Goal: Answer question/provide support: Share knowledge or assist other users

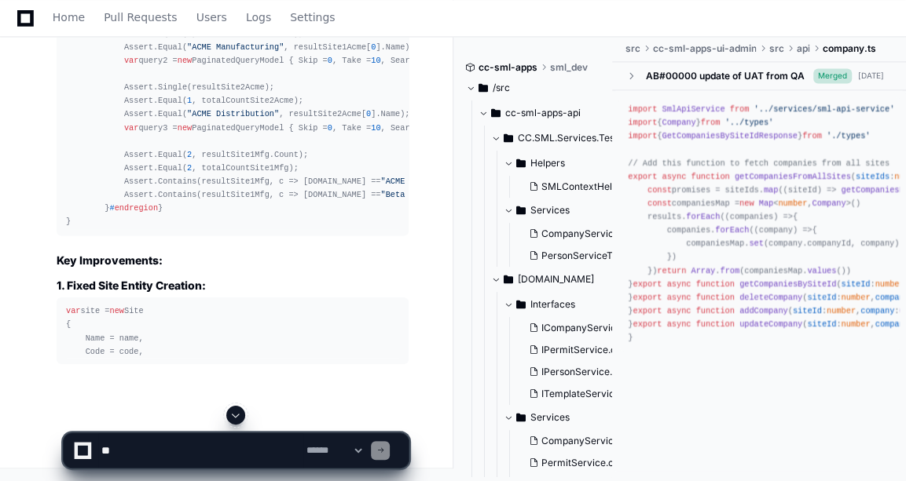
scroll to position [34975, 0]
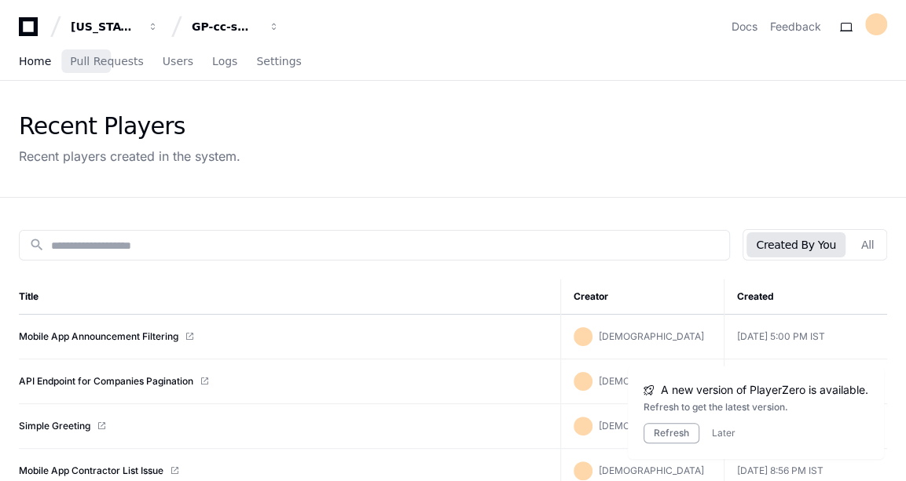
drag, startPoint x: 43, startPoint y: 214, endPoint x: 34, endPoint y: 57, distance: 157.4
click at [34, 57] on span "Home" at bounding box center [35, 61] width 32 height 9
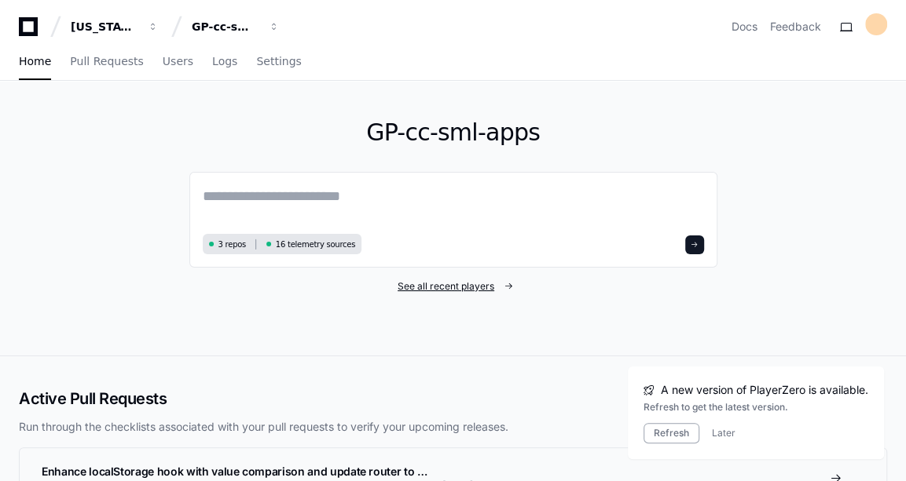
click at [434, 290] on span "See all recent players" at bounding box center [445, 286] width 97 height 13
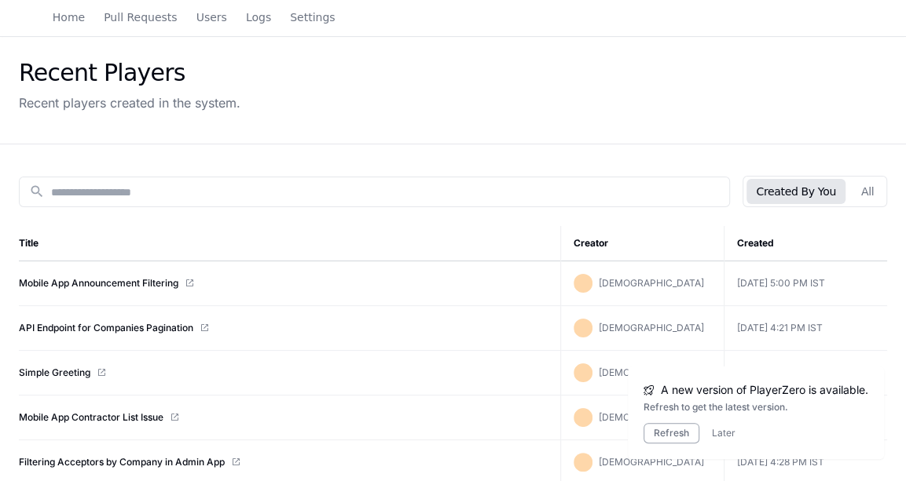
scroll to position [54, 0]
click at [80, 331] on link "API Endpoint for Companies Pagination" at bounding box center [106, 327] width 174 height 13
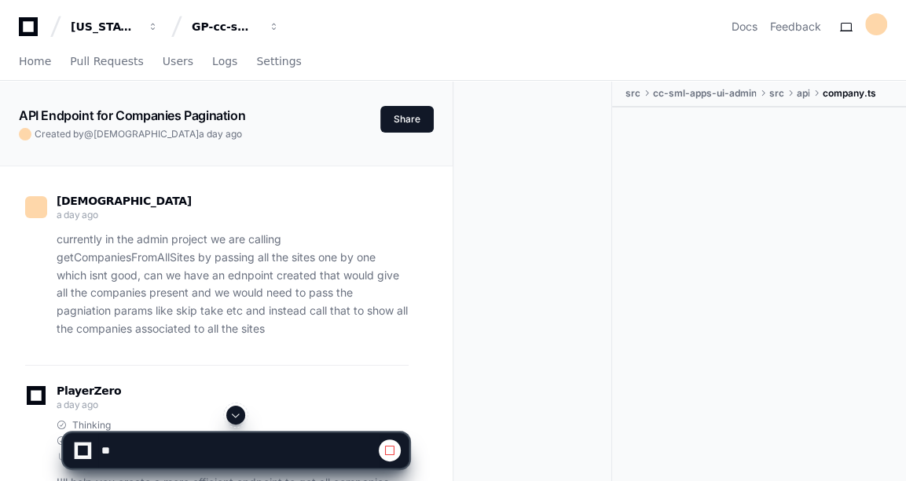
click at [229, 408] on div at bounding box center [236, 415] width 346 height 19
click at [232, 412] on span at bounding box center [235, 415] width 13 height 13
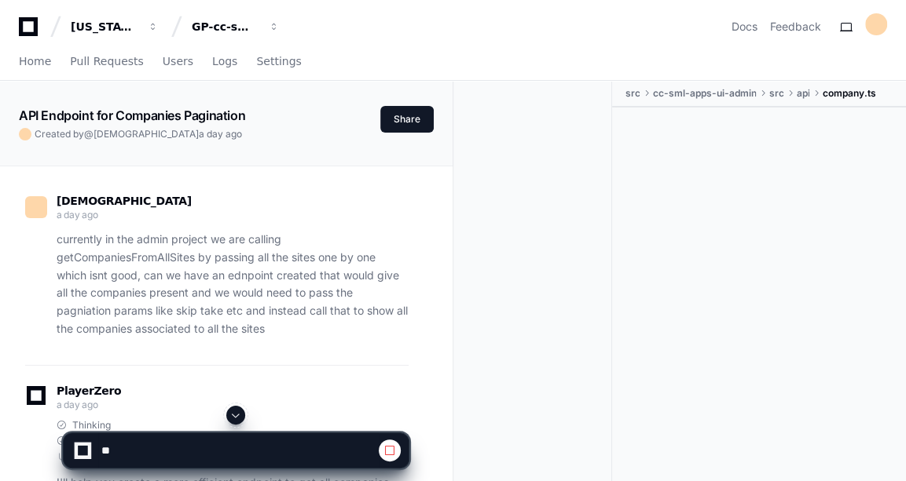
click at [232, 412] on span at bounding box center [235, 415] width 13 height 13
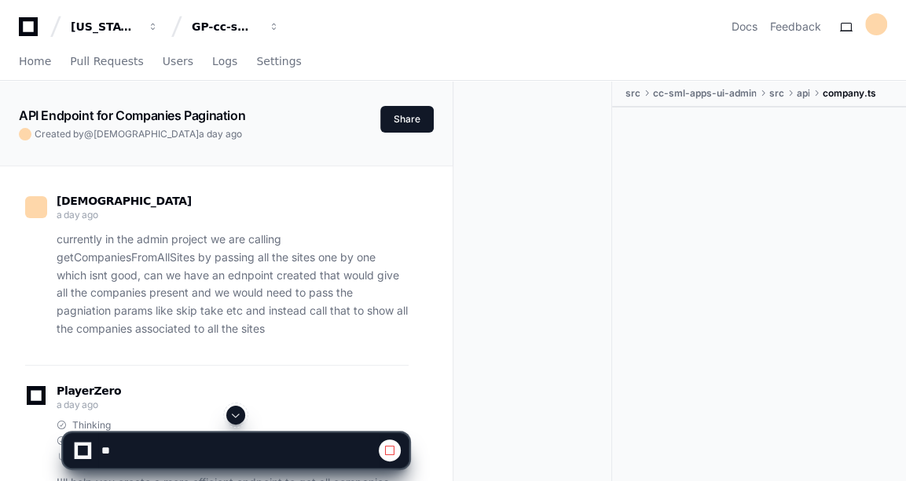
click at [232, 412] on span at bounding box center [235, 415] width 13 height 13
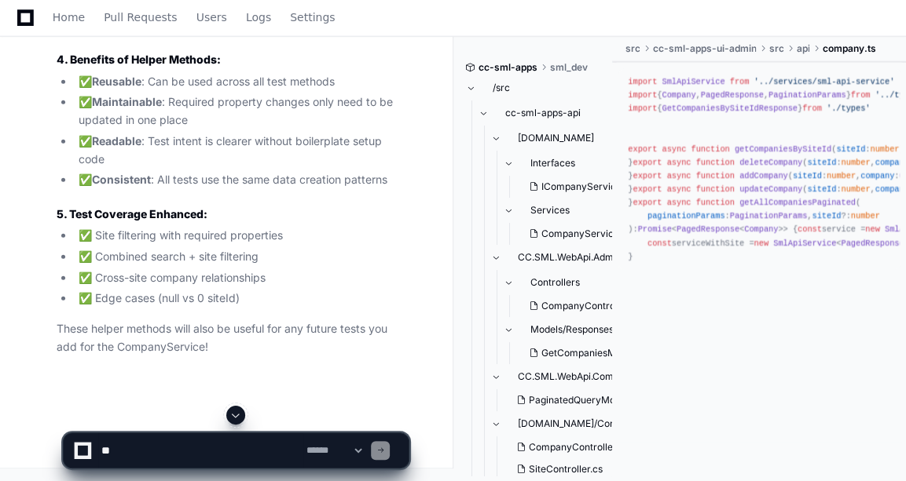
click at [232, 412] on span at bounding box center [235, 415] width 13 height 13
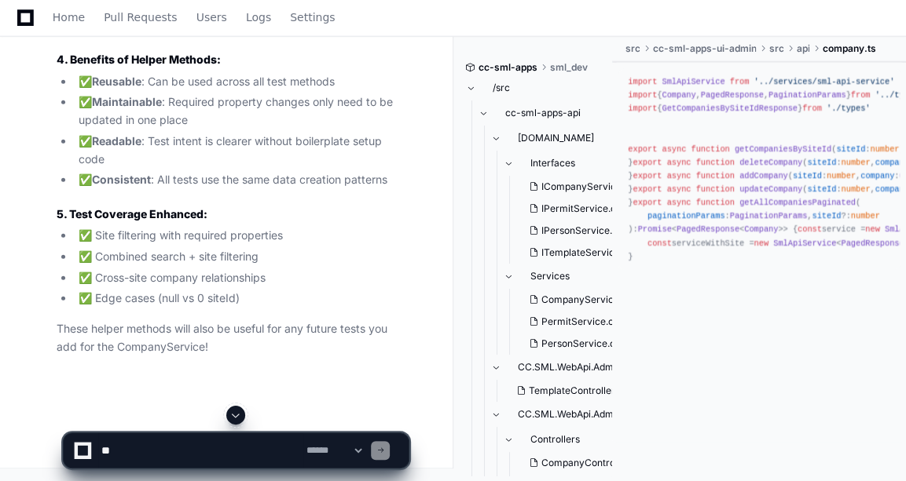
scroll to position [39047, 0]
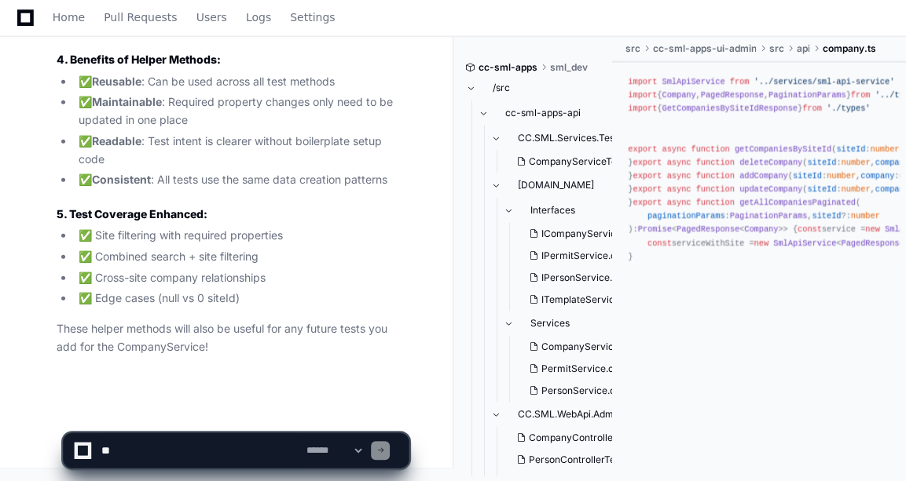
click at [232, 412] on app-app-chat-input "**********" at bounding box center [236, 437] width 346 height 63
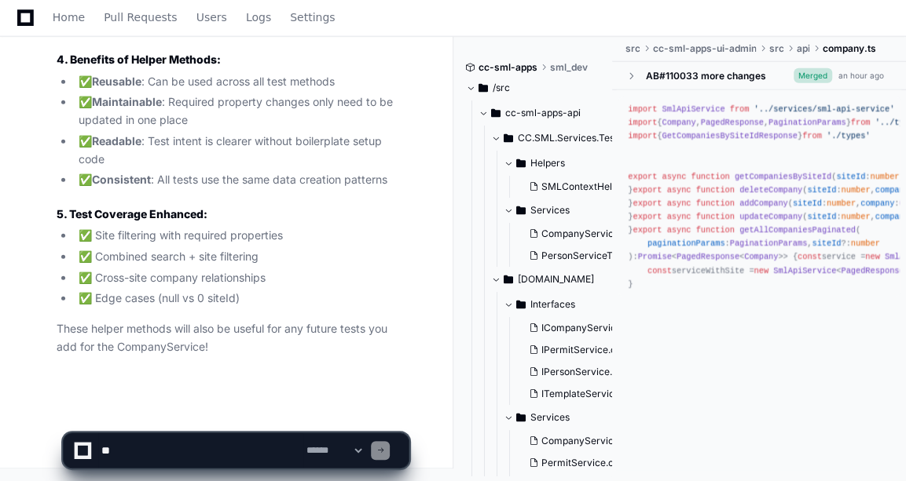
click at [182, 447] on textarea at bounding box center [200, 451] width 205 height 35
type textarea "*"
click at [256, 460] on textarea at bounding box center [200, 451] width 205 height 35
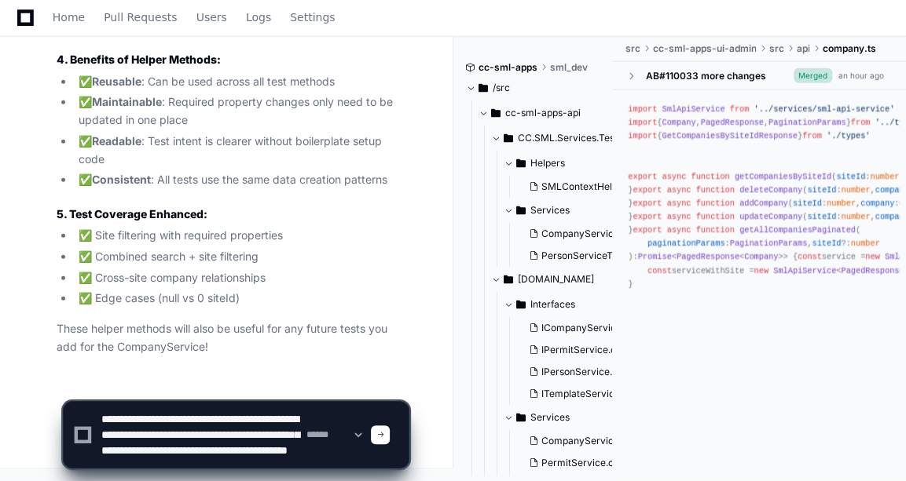
scroll to position [20, 0]
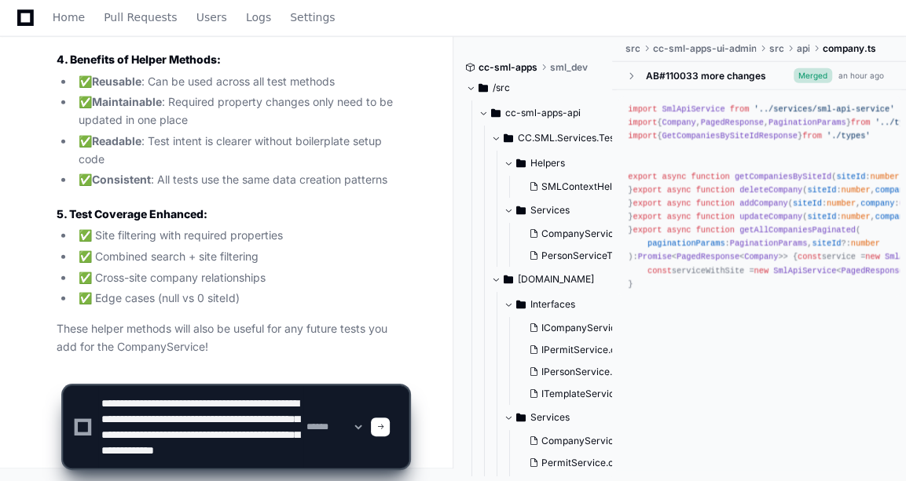
paste textarea "**********"
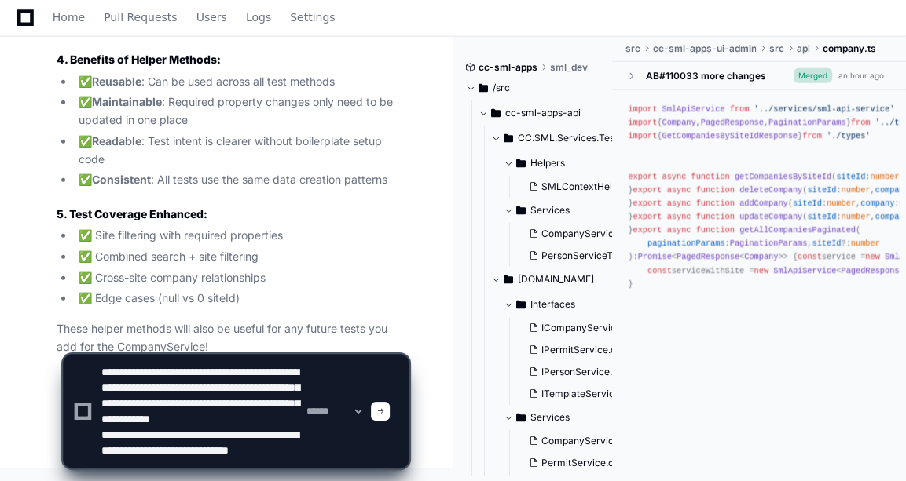
scroll to position [36, 0]
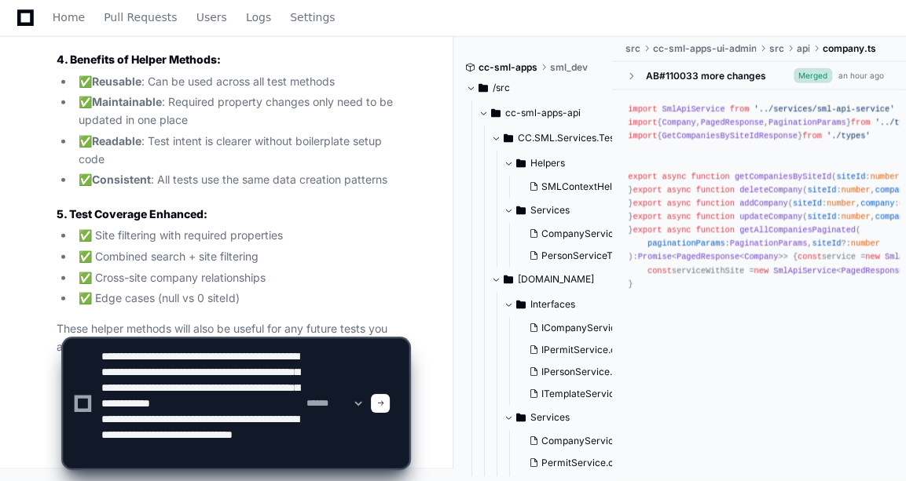
paste textarea "**********"
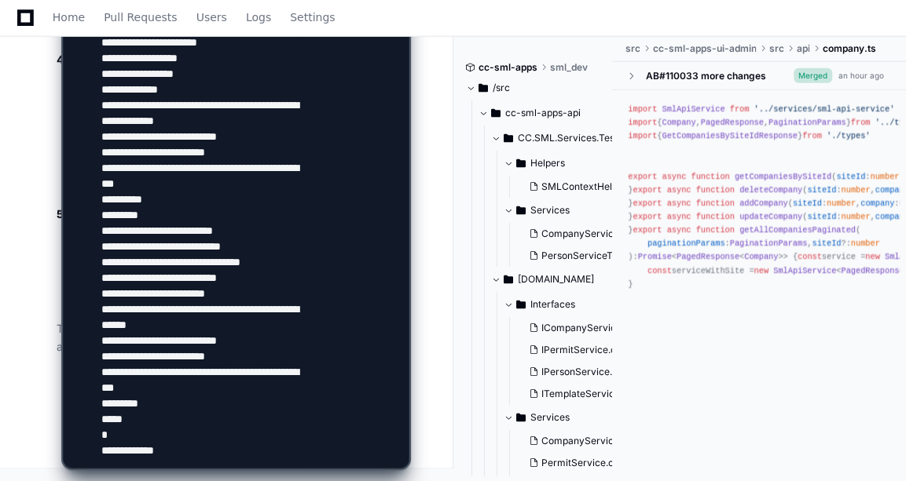
scroll to position [37976, 0]
type textarea "**********"
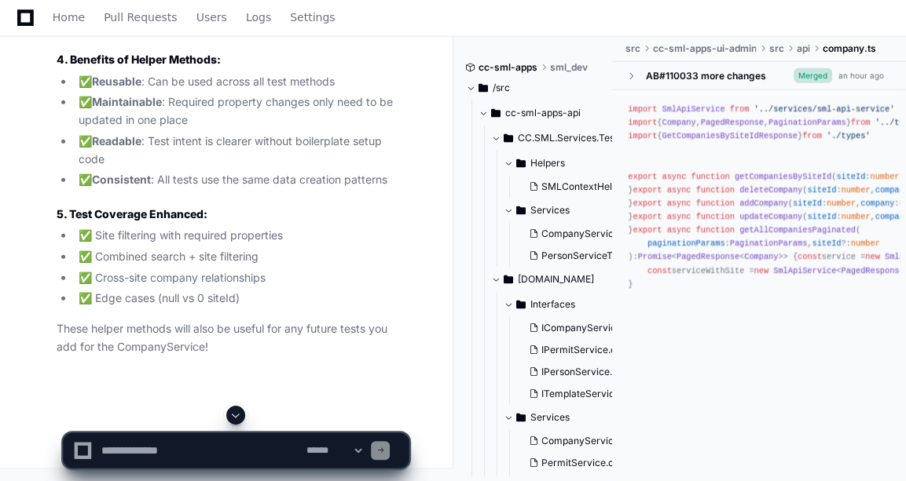
scroll to position [0, 0]
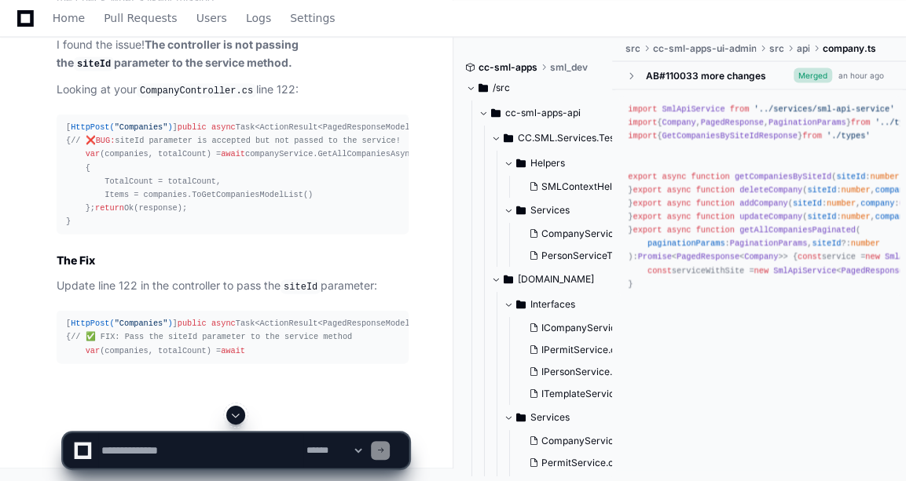
click at [241, 415] on span at bounding box center [235, 415] width 13 height 13
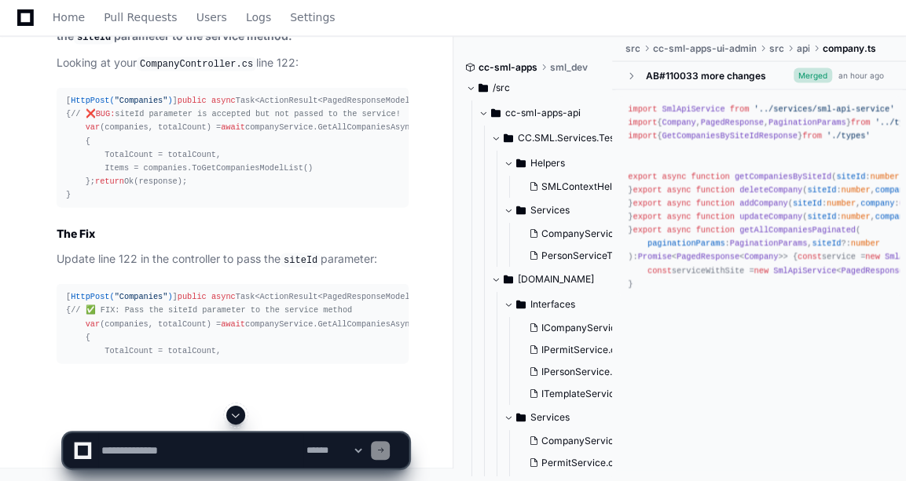
scroll to position [41961, 0]
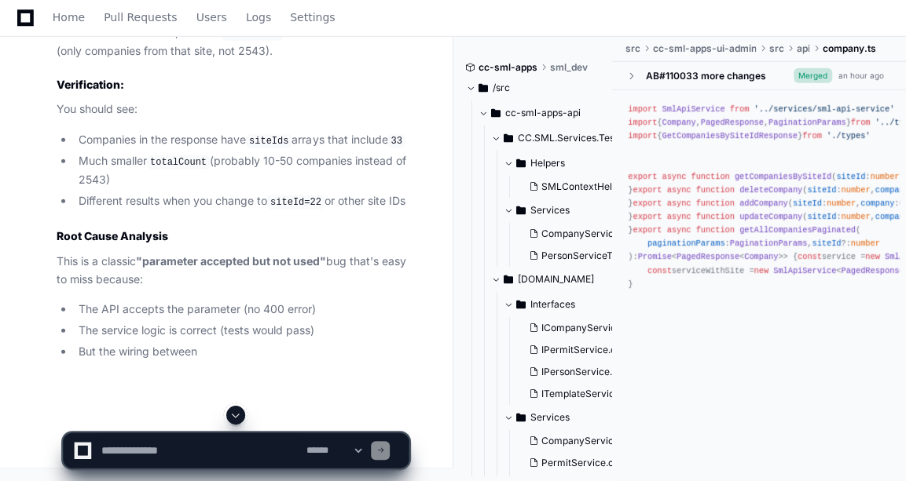
click at [240, 412] on span at bounding box center [235, 415] width 13 height 13
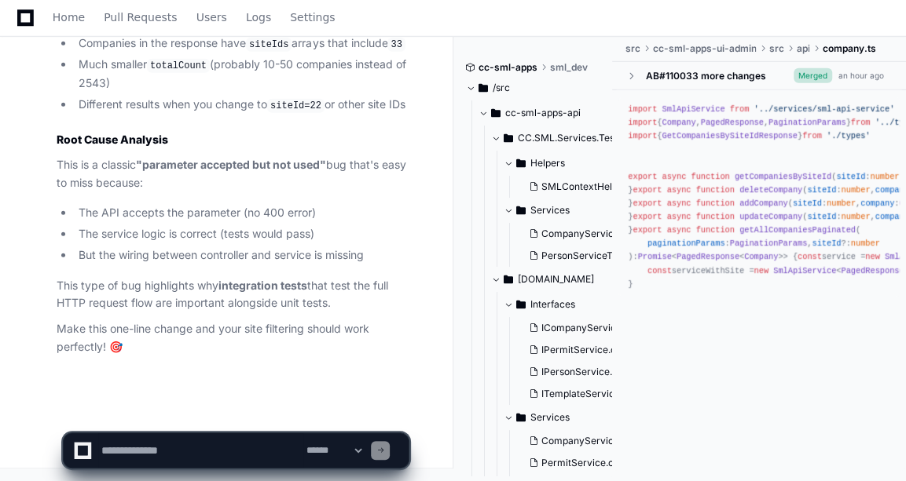
scroll to position [42929, 0]
click at [137, 439] on textarea at bounding box center [200, 451] width 205 height 35
type textarea "*"
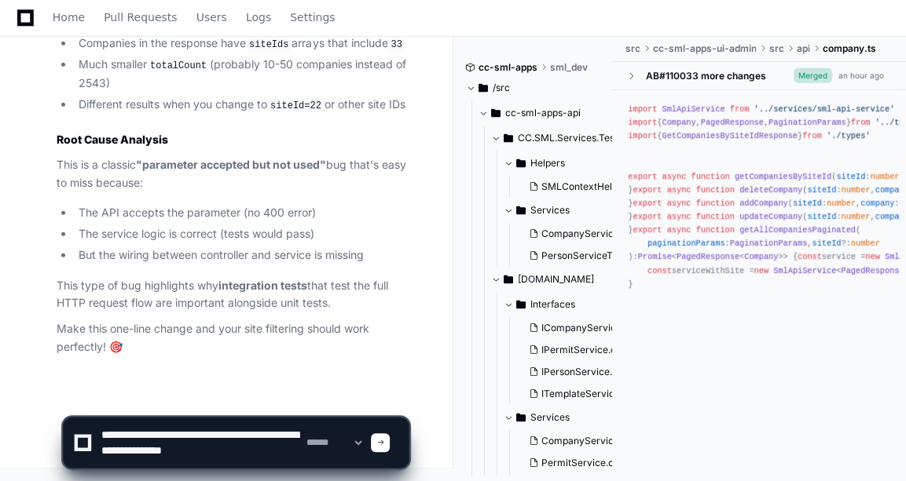
scroll to position [5, 0]
type textarea "**********"
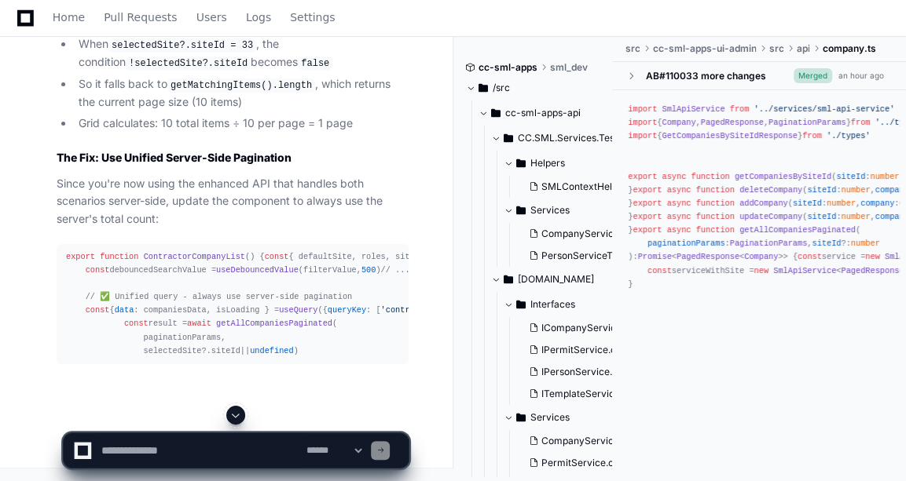
scroll to position [43912, 0]
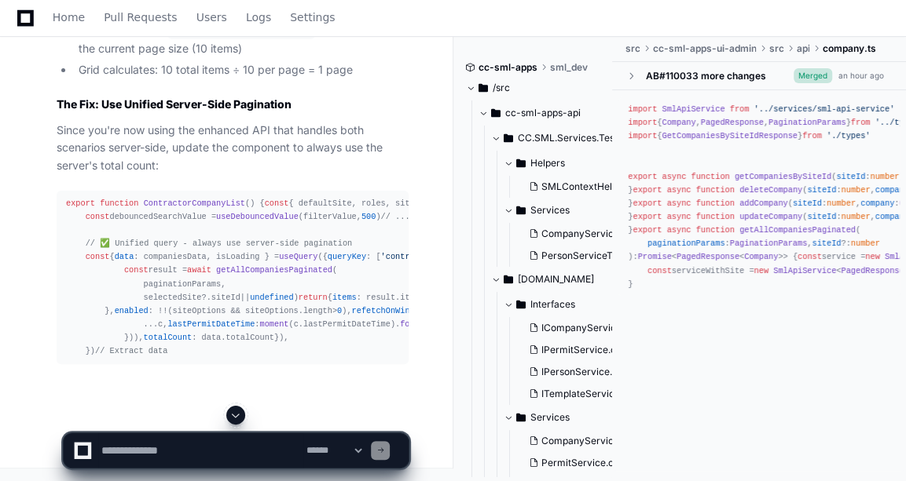
click at [240, 413] on span at bounding box center [235, 415] width 13 height 13
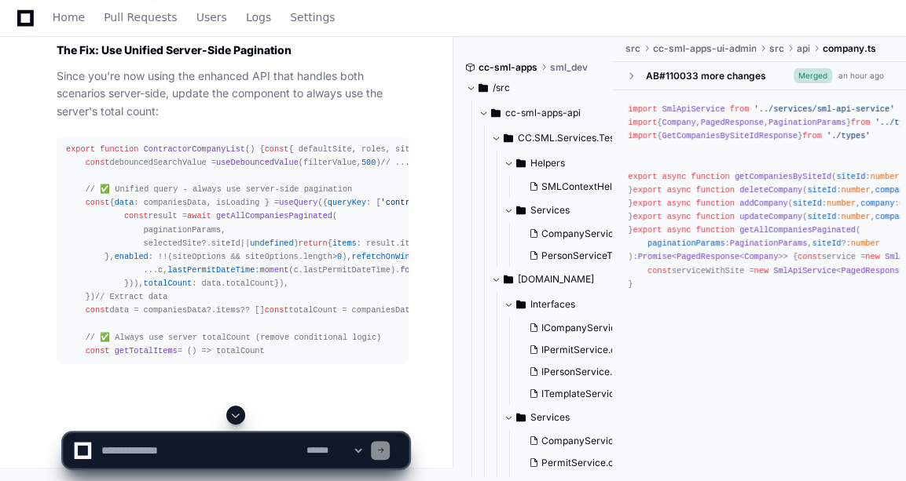
scroll to position [44300, 0]
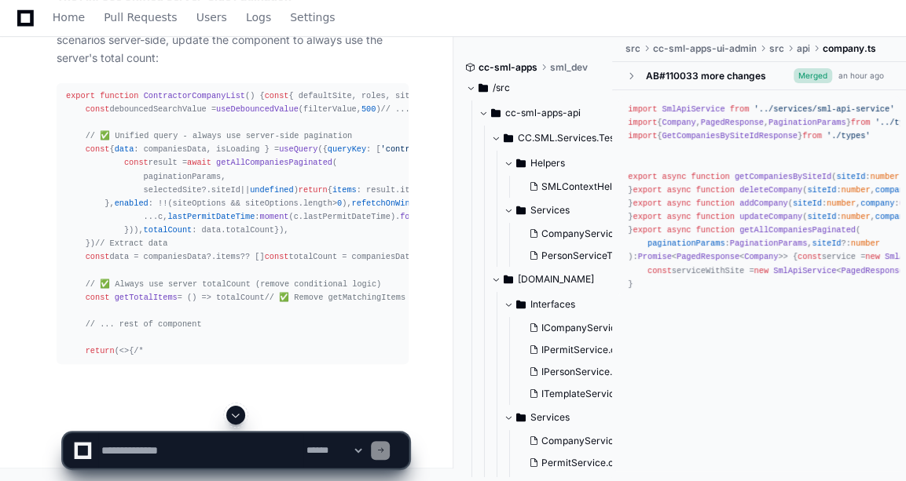
click at [240, 413] on span at bounding box center [235, 415] width 13 height 13
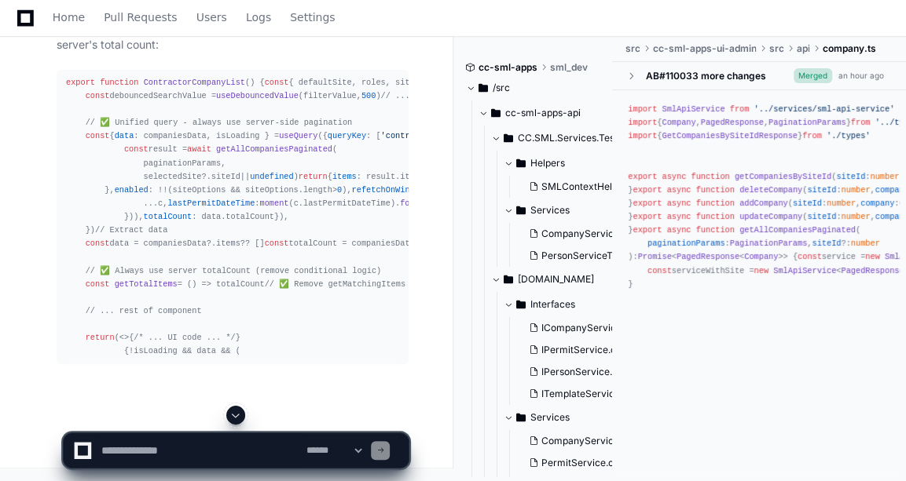
scroll to position [44449, 0]
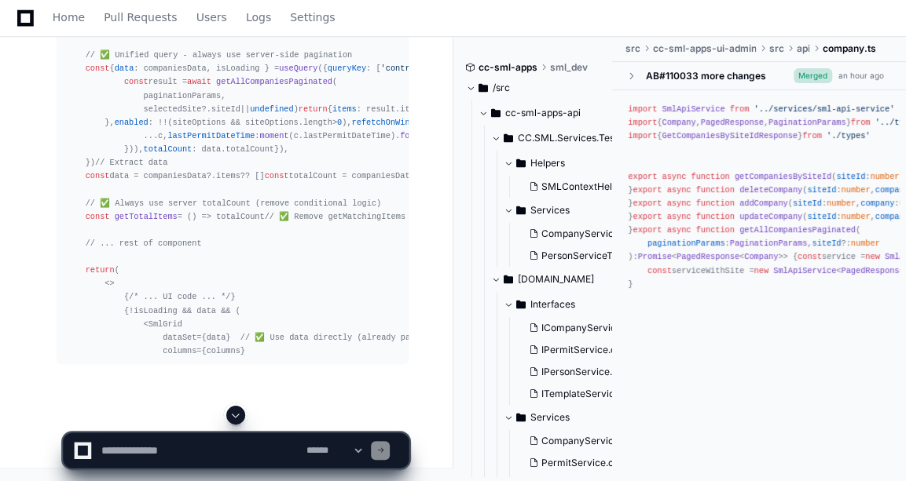
click at [240, 413] on span at bounding box center [235, 415] width 13 height 13
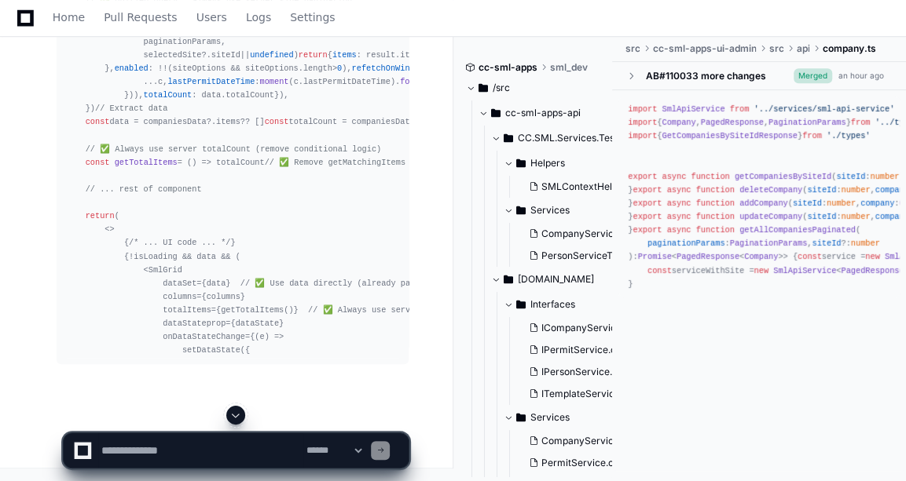
click at [240, 413] on span at bounding box center [235, 415] width 13 height 13
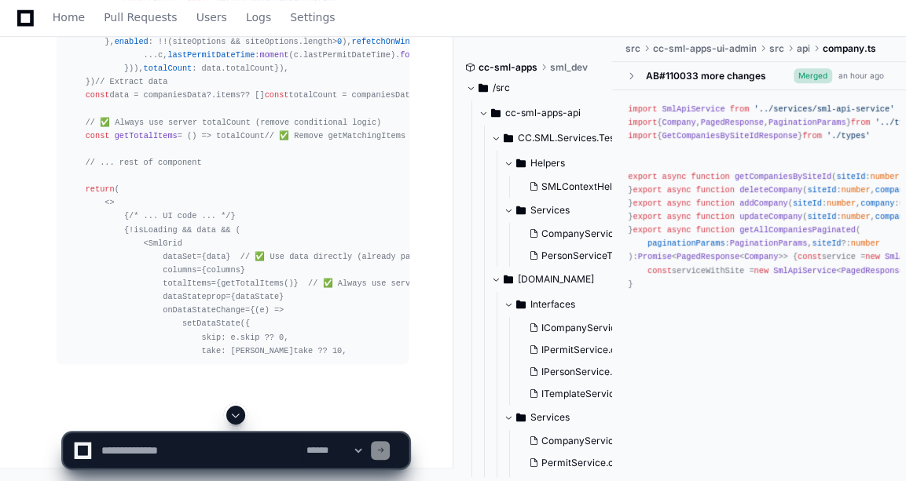
click at [240, 413] on span at bounding box center [235, 415] width 13 height 13
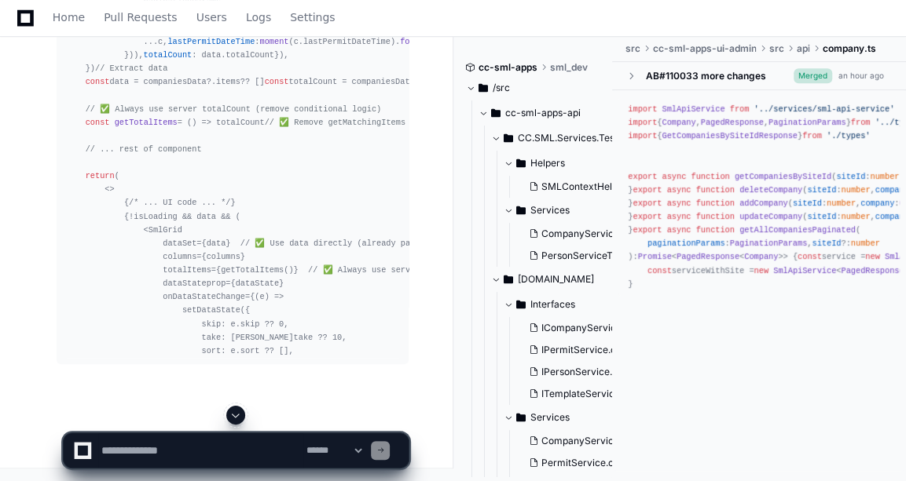
click at [240, 413] on span at bounding box center [235, 415] width 13 height 13
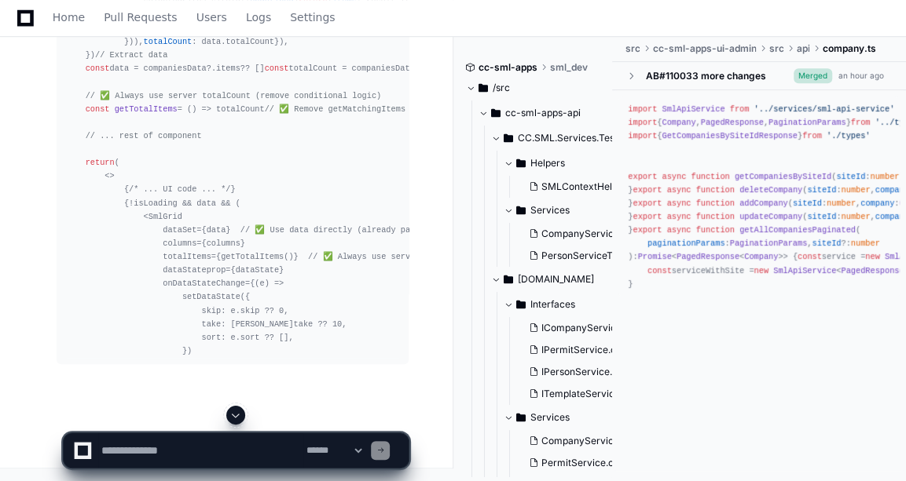
scroll to position [44610, 0]
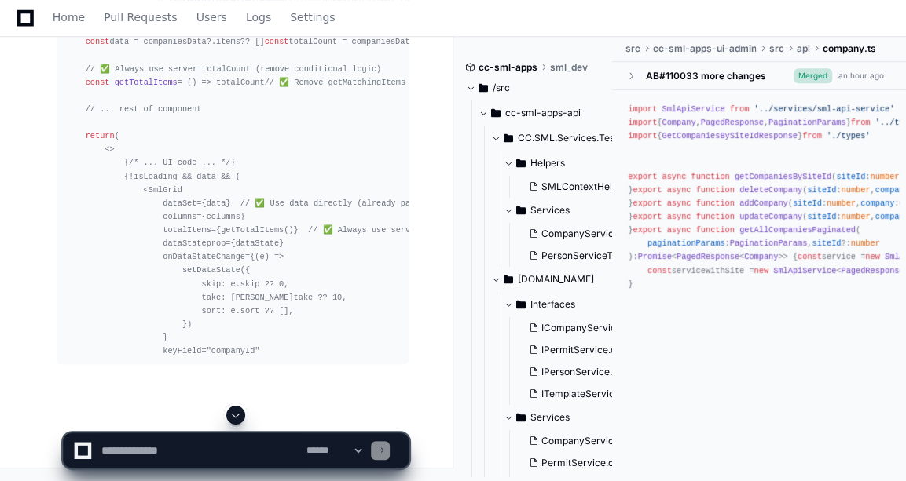
click at [236, 411] on span at bounding box center [235, 415] width 13 height 13
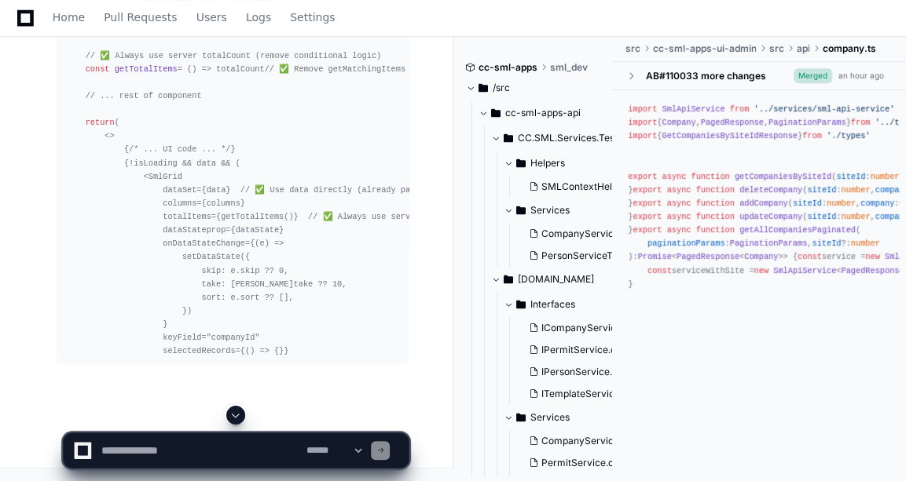
click at [236, 411] on span at bounding box center [235, 415] width 13 height 13
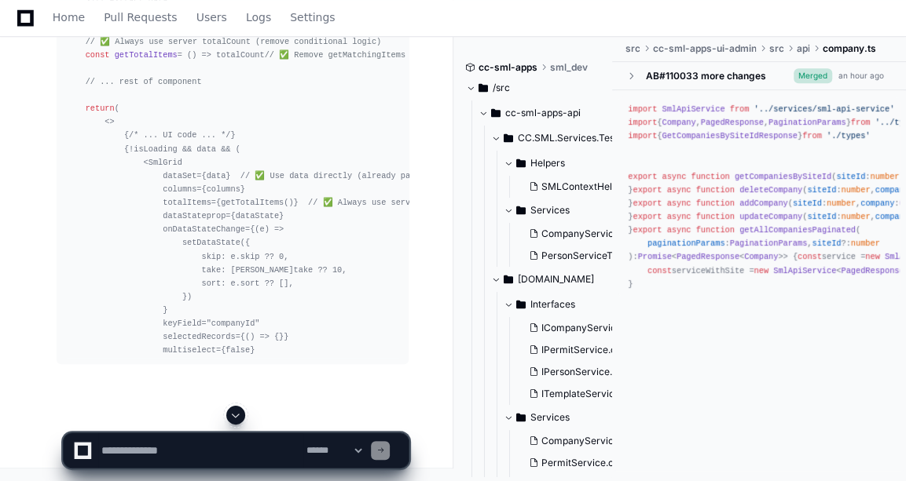
click at [236, 411] on span at bounding box center [235, 415] width 13 height 13
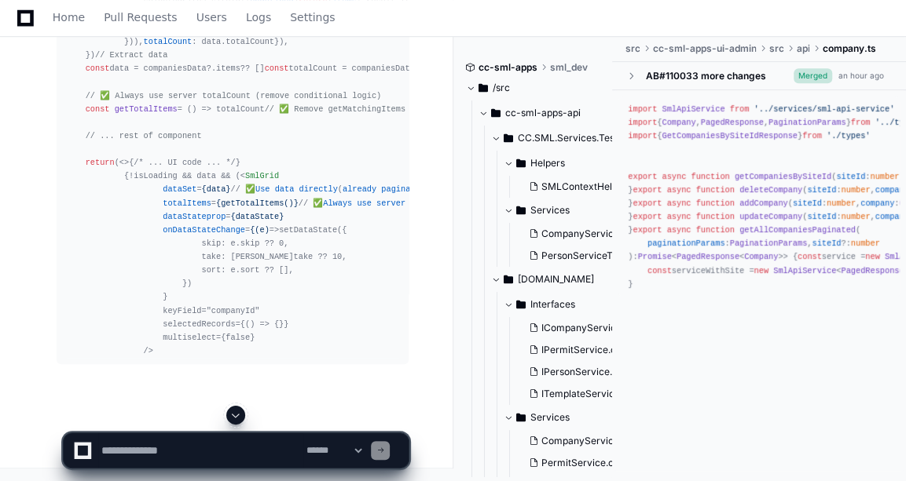
scroll to position [44664, 0]
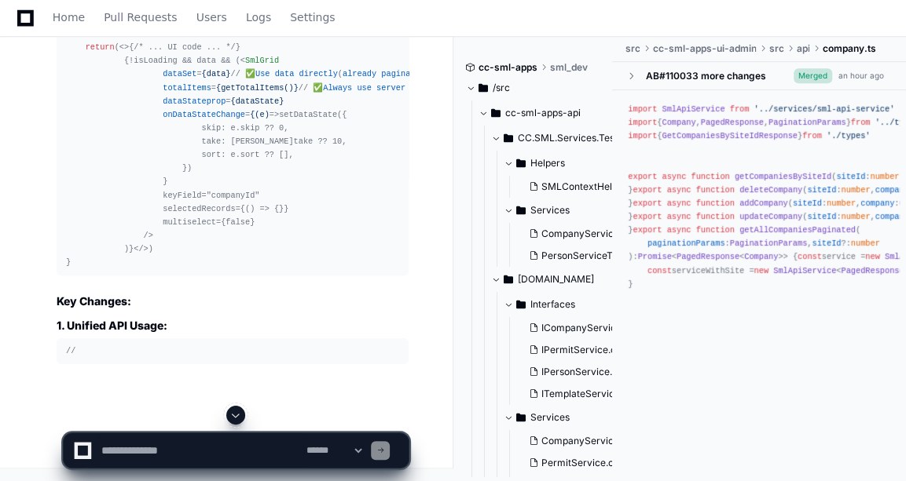
click at [236, 411] on span at bounding box center [235, 415] width 13 height 13
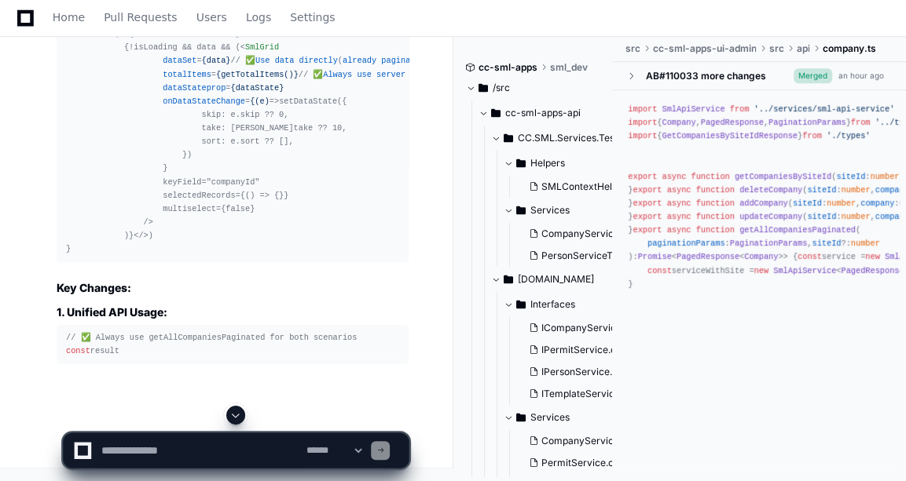
scroll to position [44820, 0]
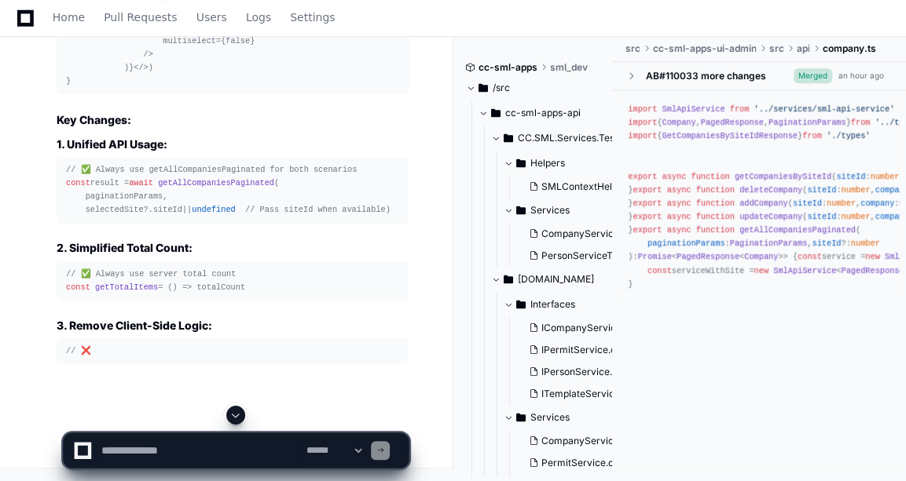
click at [236, 411] on span at bounding box center [235, 415] width 13 height 13
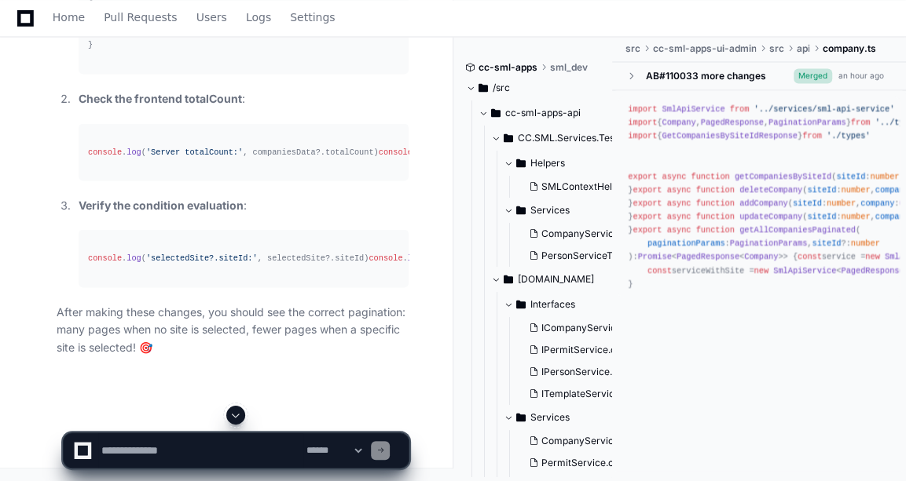
scroll to position [44458, 0]
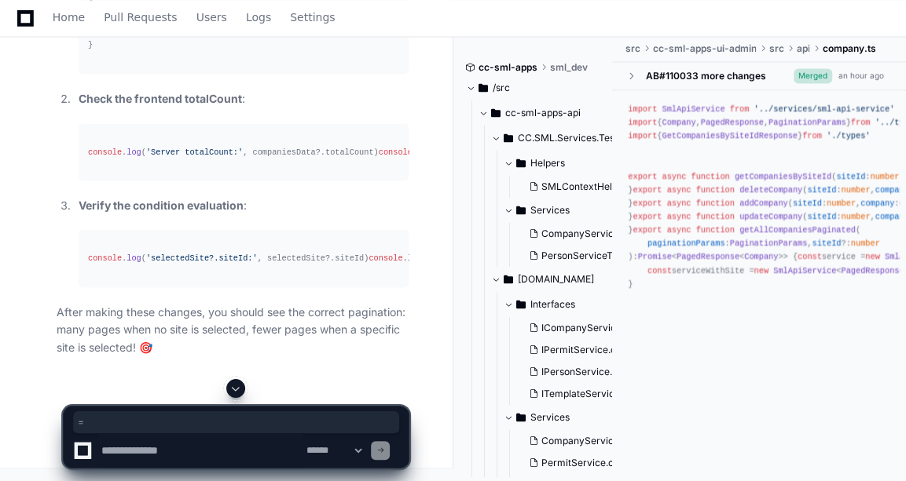
copy div "const getTotalItems = ( ) => totalCount"
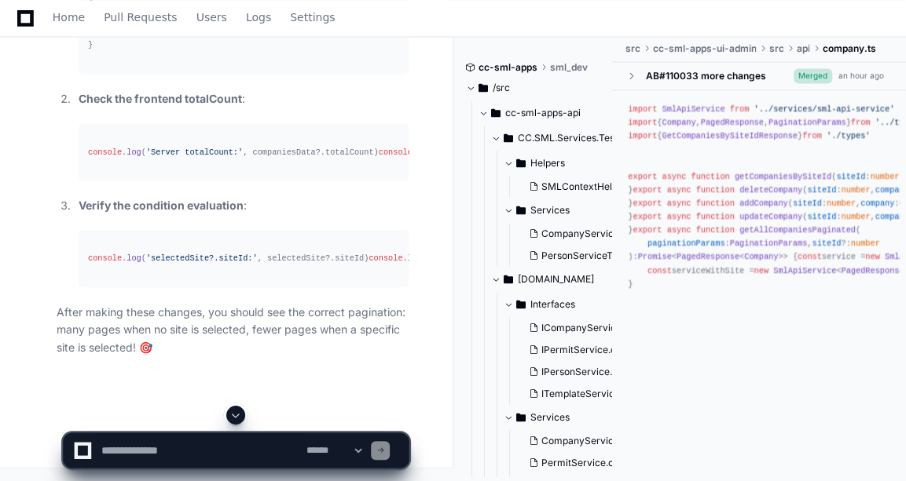
click at [163, 441] on textarea at bounding box center [200, 451] width 205 height 35
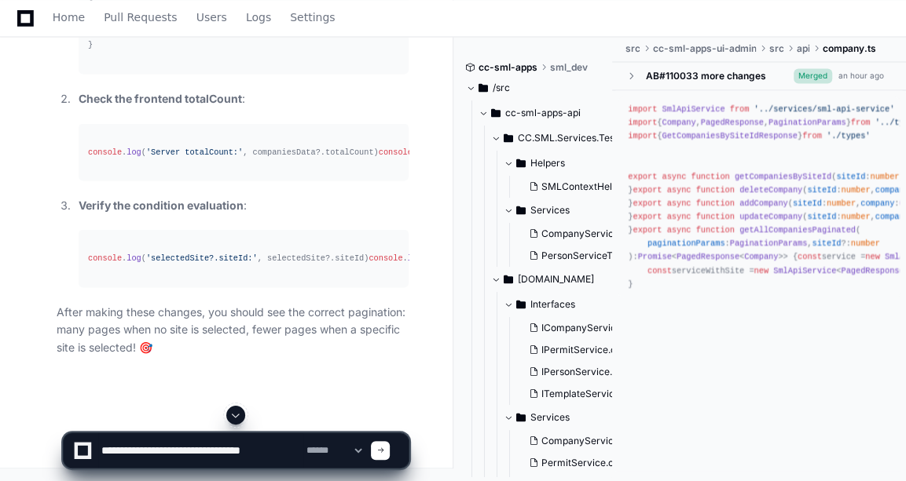
type textarea "**********"
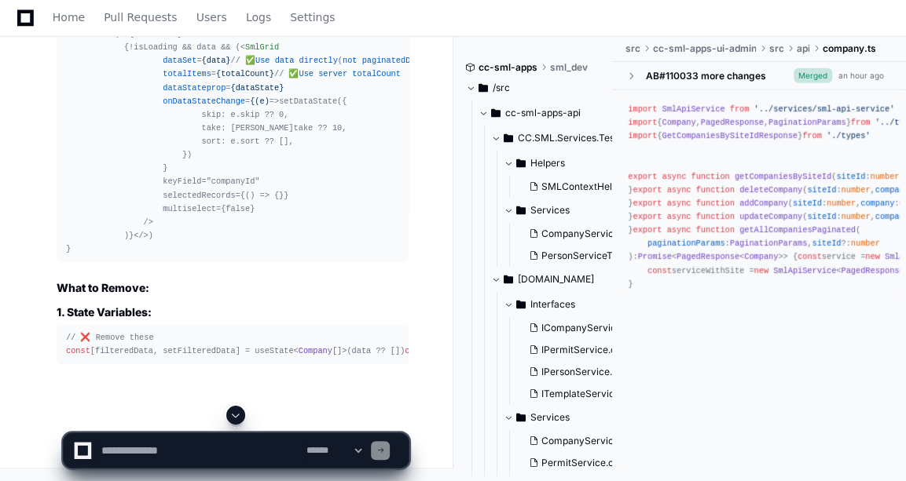
scroll to position [46694, 0]
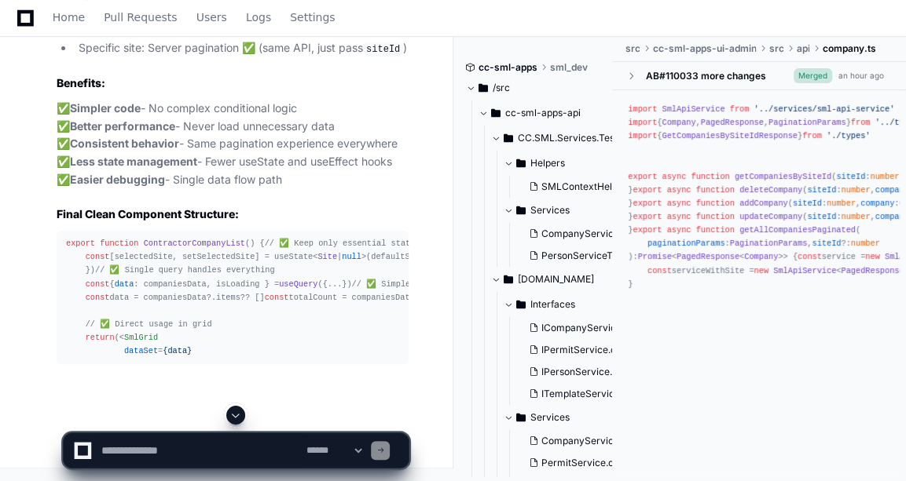
click at [237, 413] on span at bounding box center [235, 415] width 13 height 13
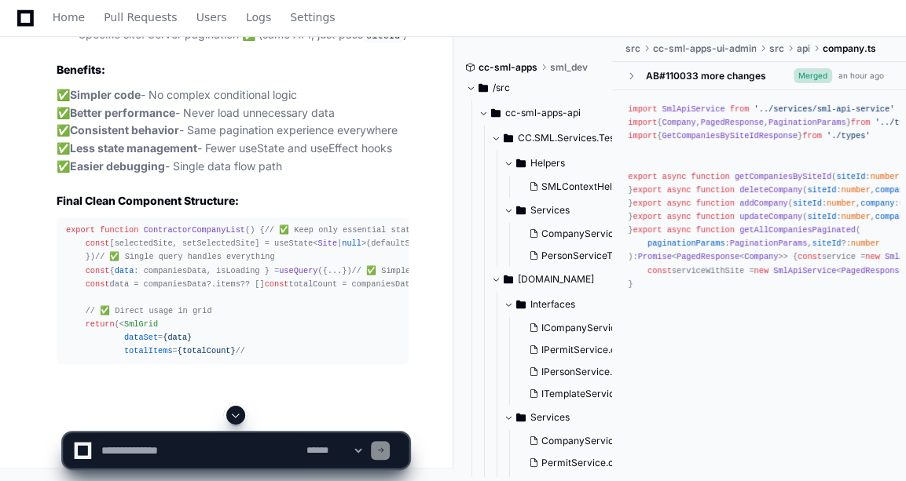
scroll to position [48323, 0]
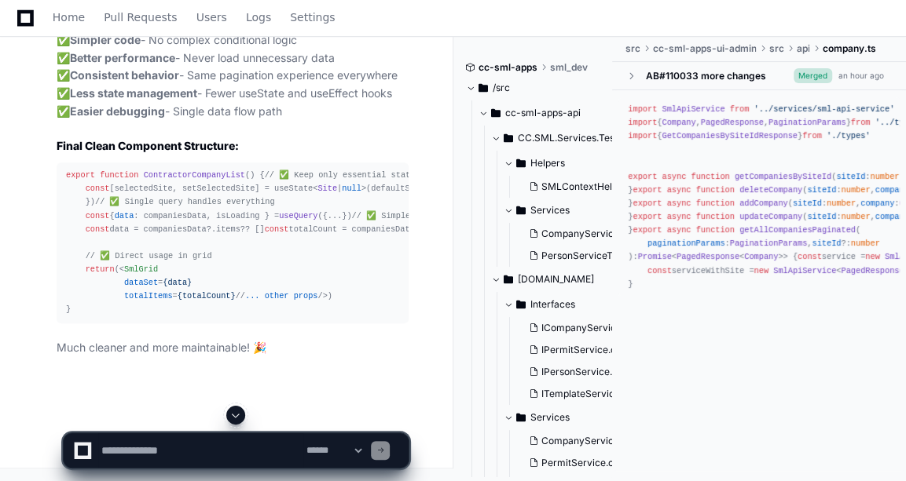
click at [108, 438] on textarea at bounding box center [200, 451] width 205 height 35
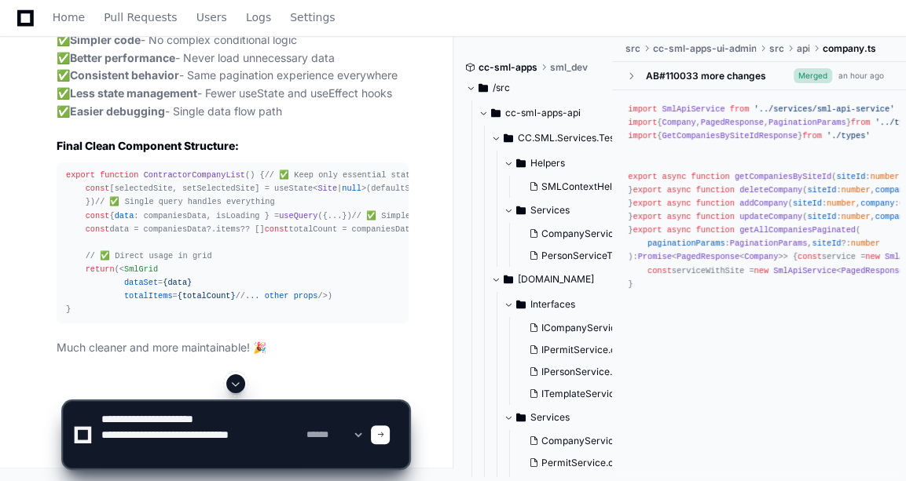
paste textarea "**********"
type textarea "**********"
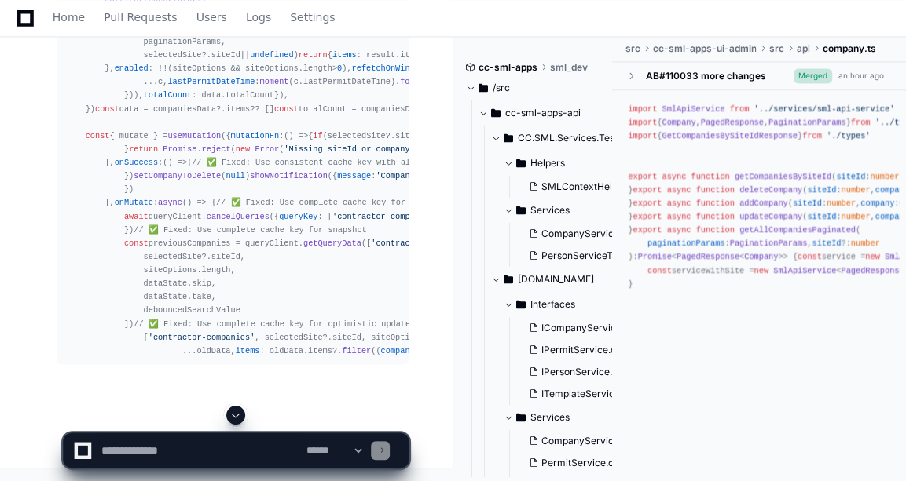
scroll to position [52954, 0]
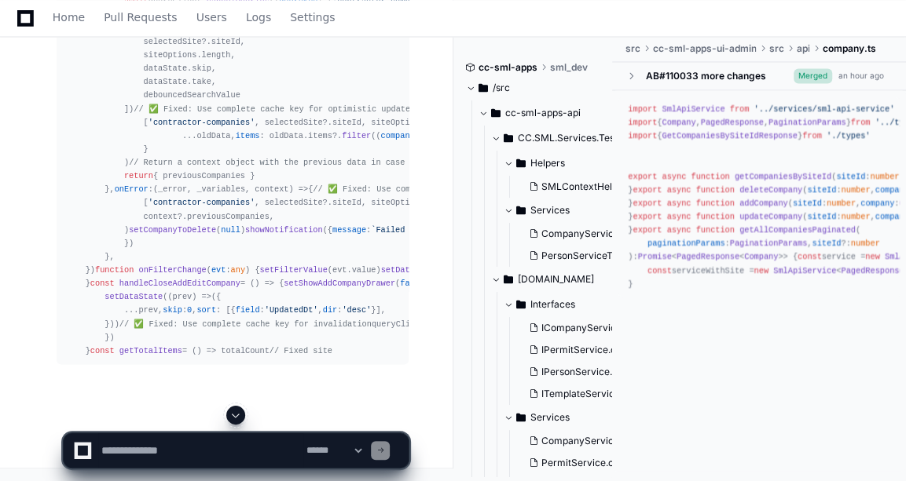
click at [236, 419] on span at bounding box center [235, 415] width 13 height 13
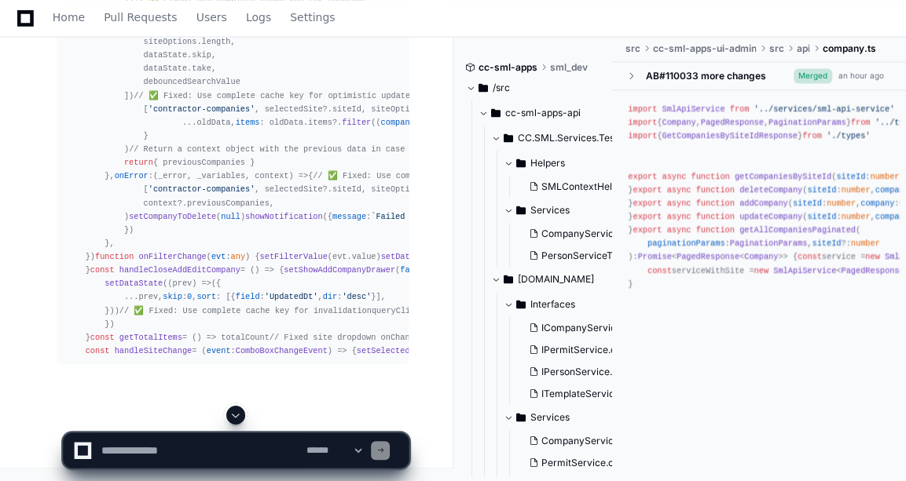
scroll to position [54297, 0]
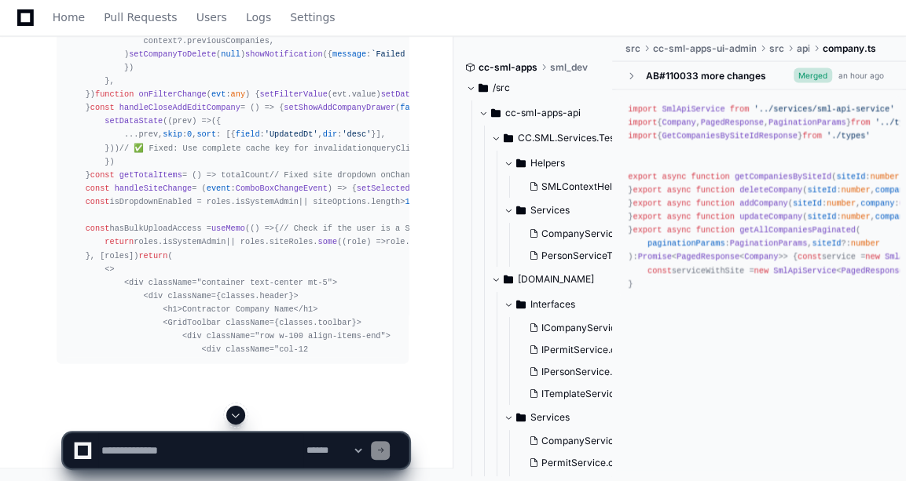
click at [238, 409] on span at bounding box center [235, 415] width 13 height 13
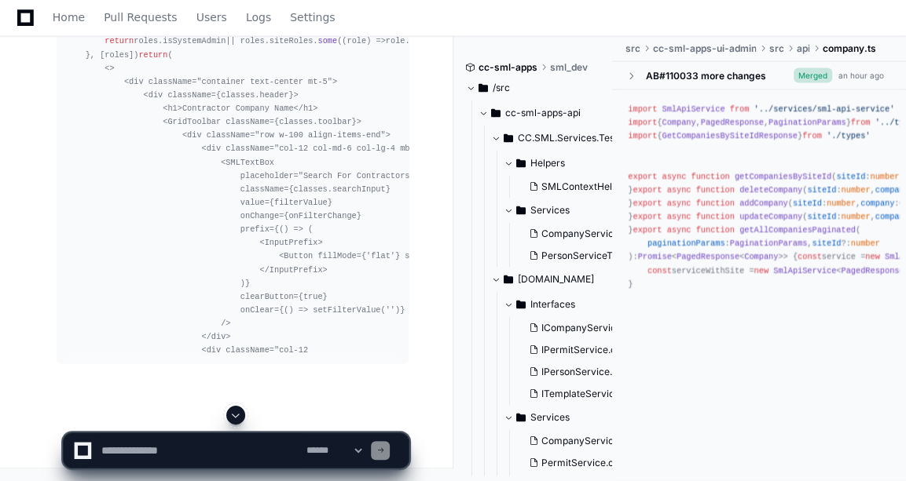
click at [238, 409] on span at bounding box center [235, 415] width 13 height 13
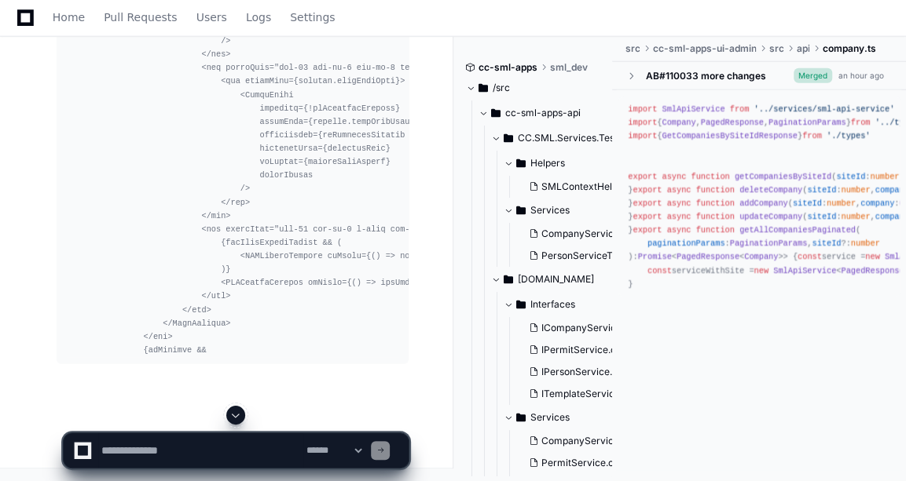
click at [238, 409] on span at bounding box center [235, 415] width 13 height 13
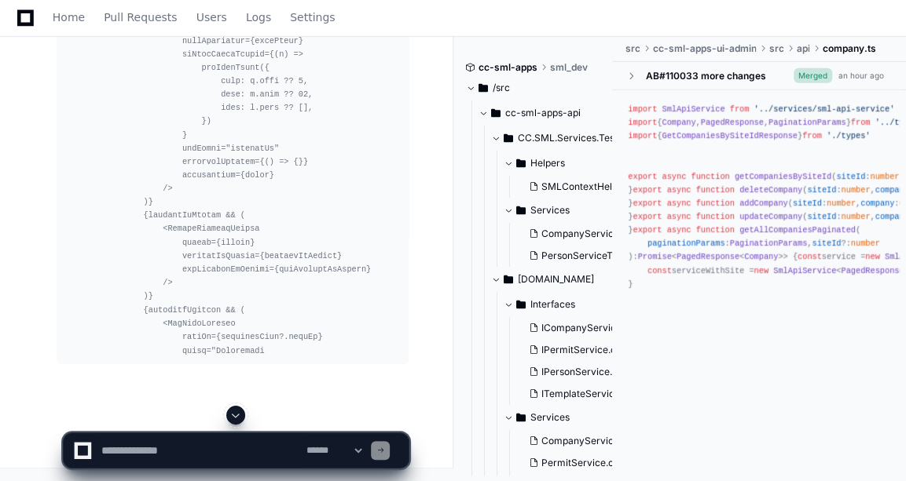
click at [238, 409] on span at bounding box center [235, 415] width 13 height 13
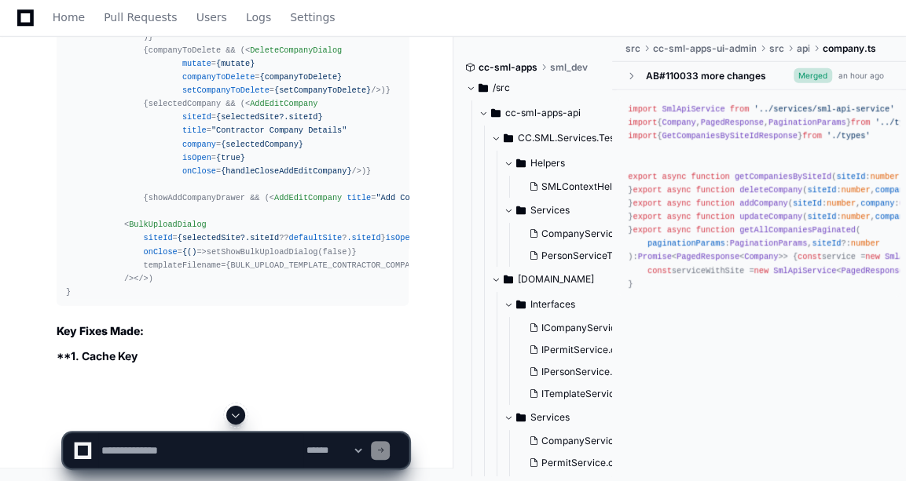
click at [238, 409] on span at bounding box center [235, 415] width 13 height 13
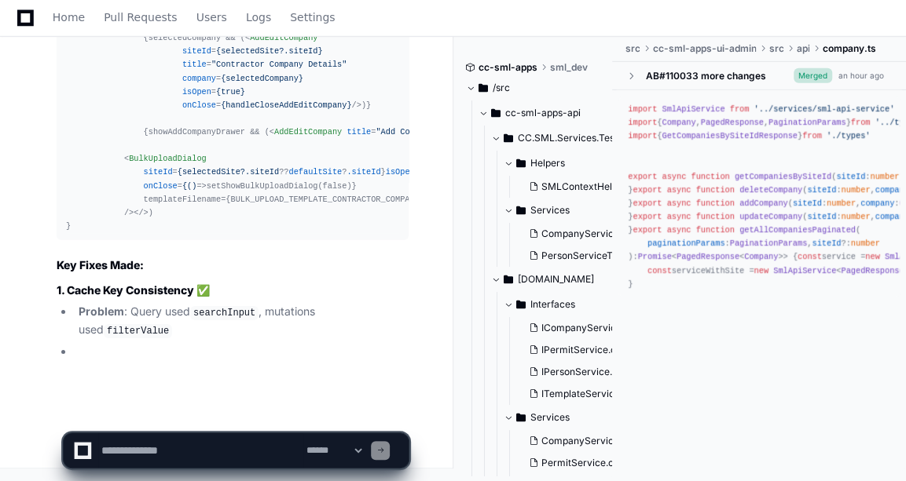
scroll to position [55794, 0]
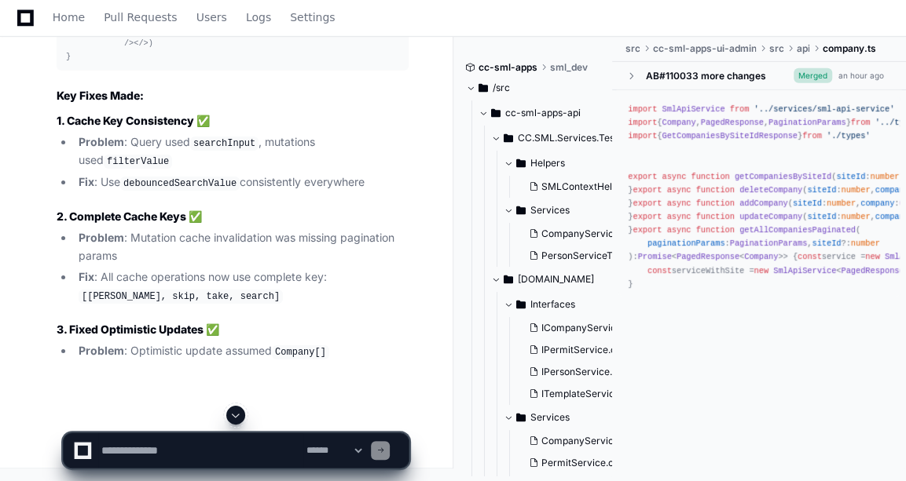
click at [235, 412] on span at bounding box center [235, 415] width 13 height 13
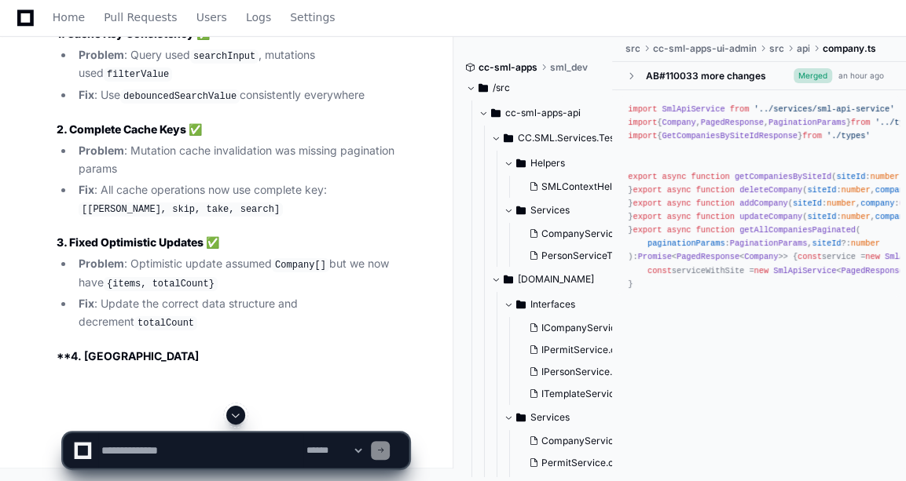
scroll to position [56001, 0]
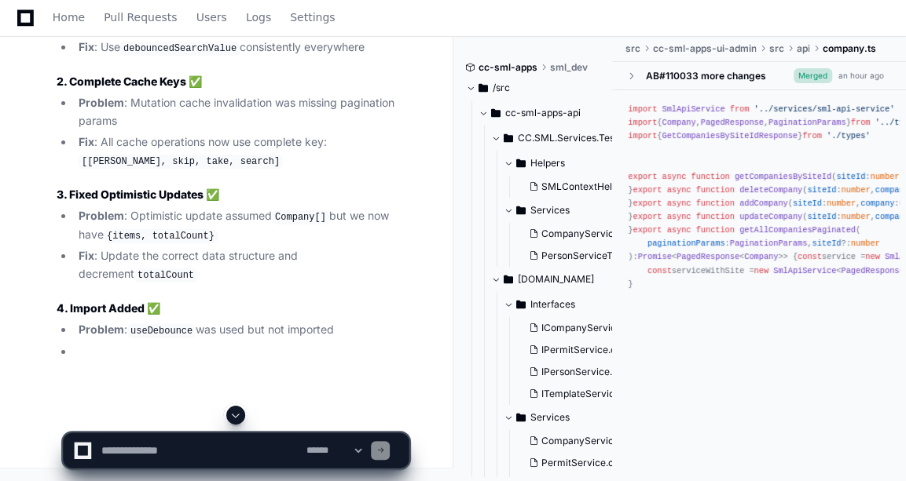
click at [235, 412] on span at bounding box center [235, 415] width 13 height 13
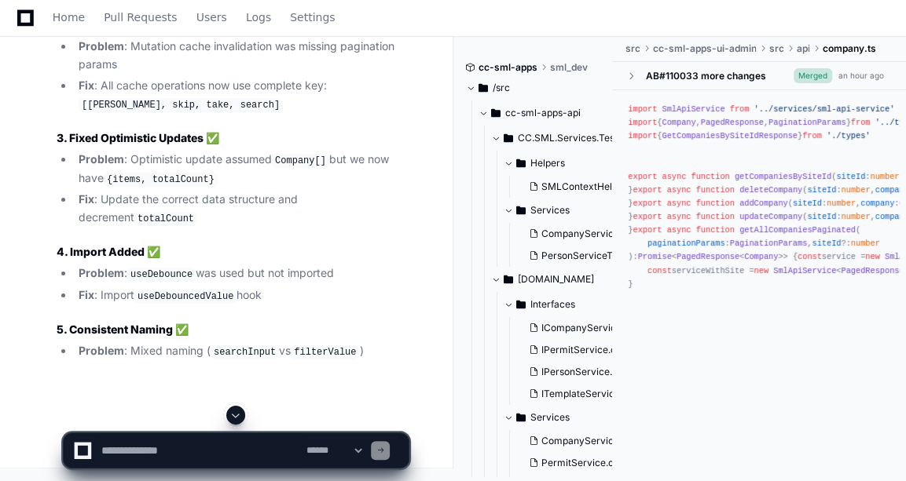
click at [235, 412] on span at bounding box center [235, 415] width 13 height 13
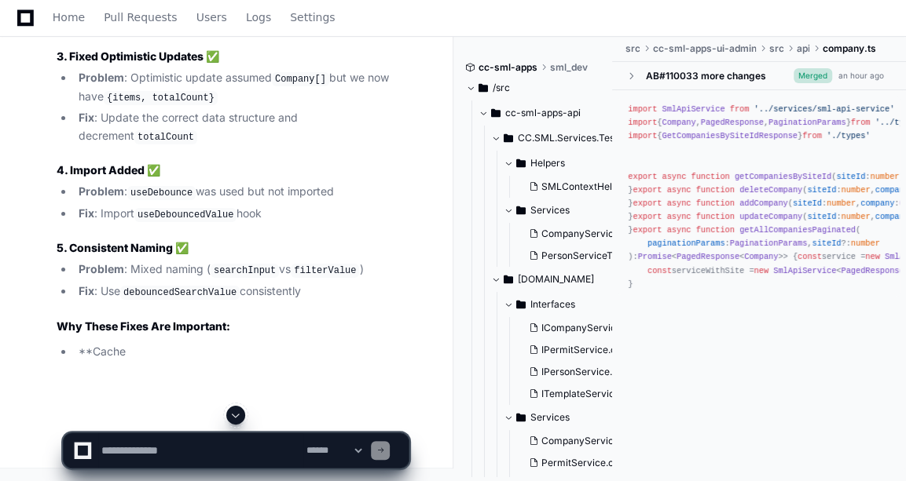
click at [235, 412] on span at bounding box center [235, 415] width 13 height 13
click at [235, 412] on app-app-chat-input "**********" at bounding box center [236, 437] width 346 height 63
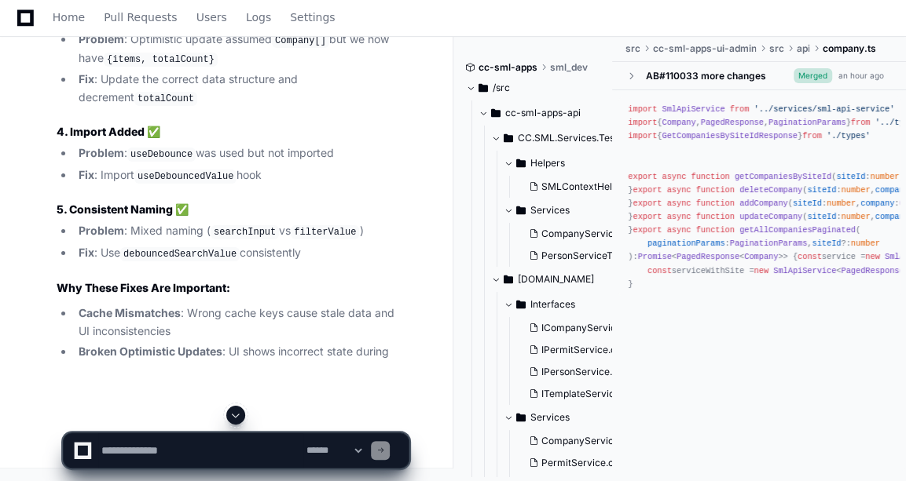
click at [235, 412] on span at bounding box center [235, 415] width 13 height 13
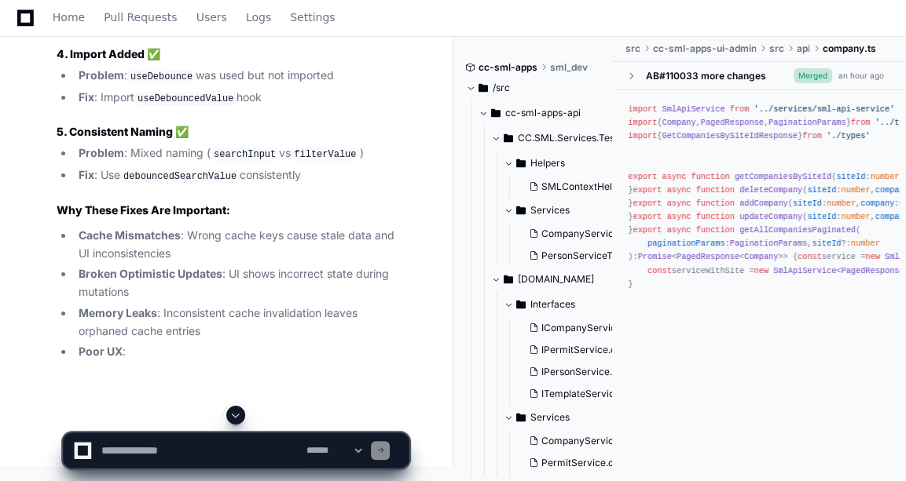
click at [235, 412] on span at bounding box center [235, 415] width 13 height 13
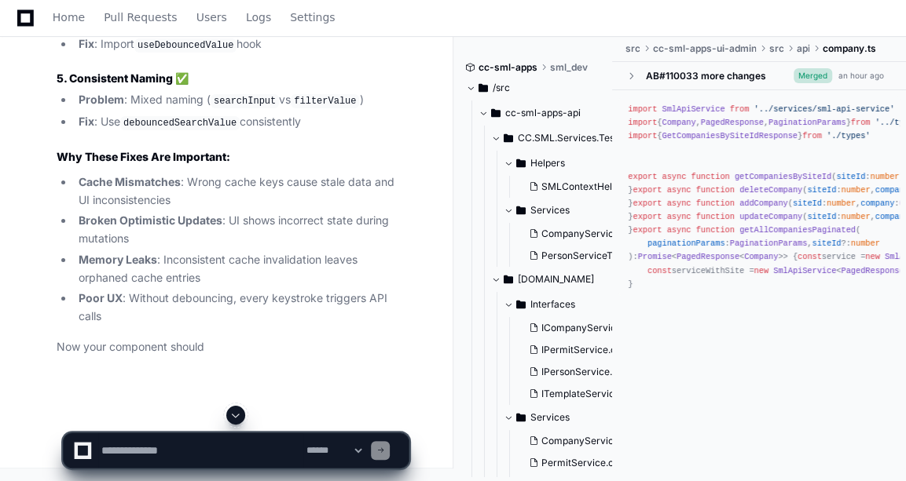
click at [235, 412] on span at bounding box center [235, 415] width 13 height 13
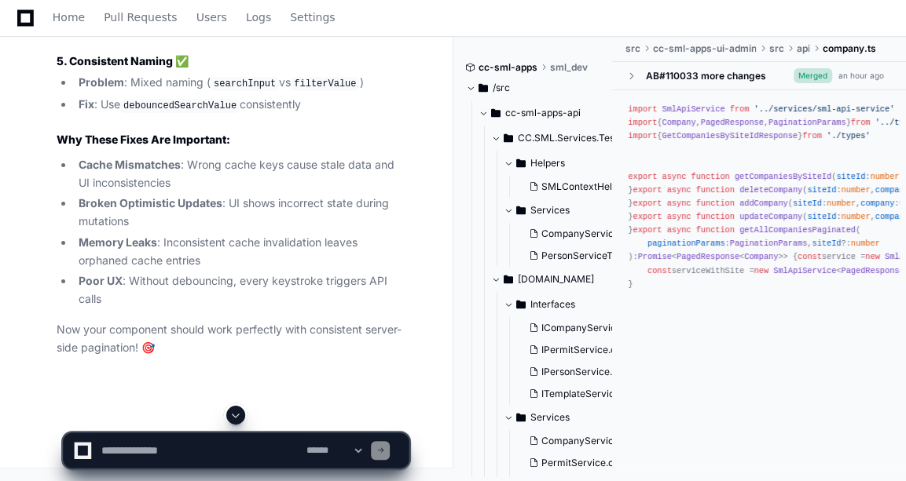
click at [235, 412] on span at bounding box center [235, 415] width 13 height 13
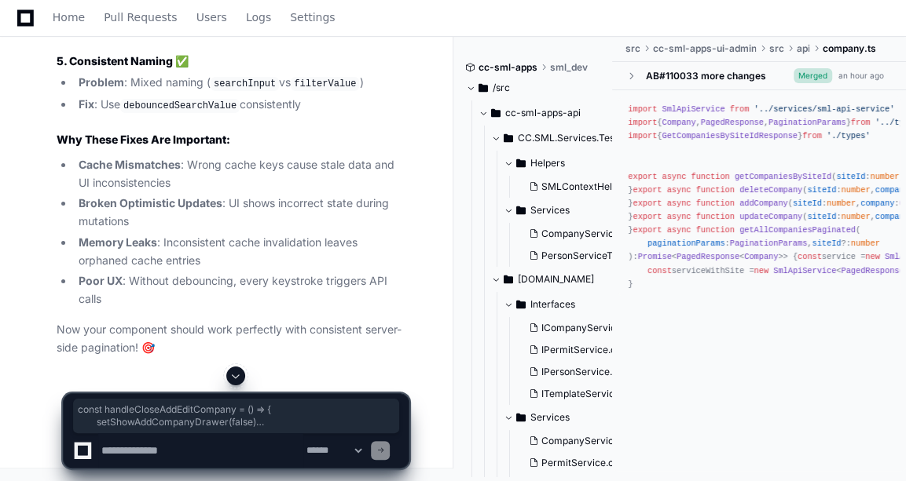
drag, startPoint x: 86, startPoint y: 287, endPoint x: 70, endPoint y: 115, distance: 173.5
copy div "const handleCloseAddEditCompany = ( ) => { setShowAddCompanyDrawer ( false ) se…"
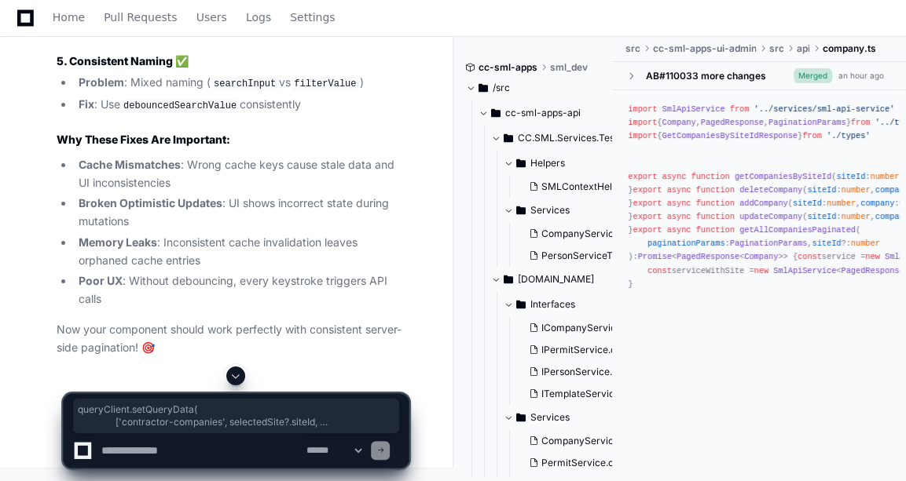
drag, startPoint x: 112, startPoint y: 227, endPoint x: 126, endPoint y: 261, distance: 36.6
copy div "queryClient. setQueryData ( [ 'contractor-companies' , selectedSite?. siteId , …"
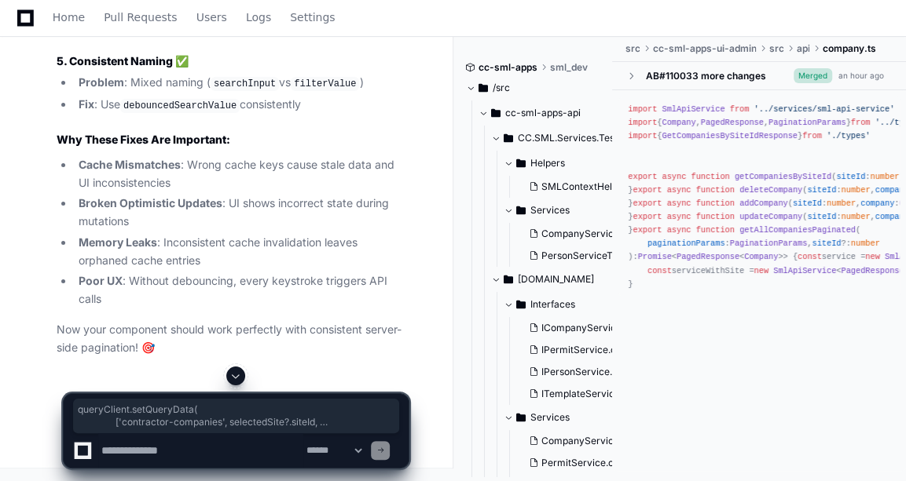
drag, startPoint x: 118, startPoint y: 192, endPoint x: 130, endPoint y: 303, distance: 112.1
copy div "queryClient. setQueryData ( [ 'contractor-companies' , selectedSite?. siteId , …"
drag, startPoint x: 107, startPoint y: 167, endPoint x: 137, endPoint y: 258, distance: 96.1
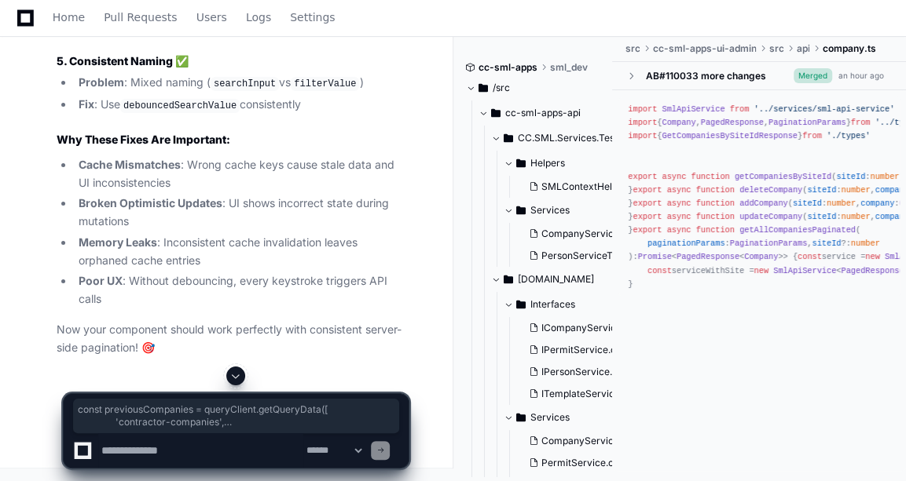
copy div "const previousCompanies = queryClient. getQueryData ([ 'contractor-companies' ,…"
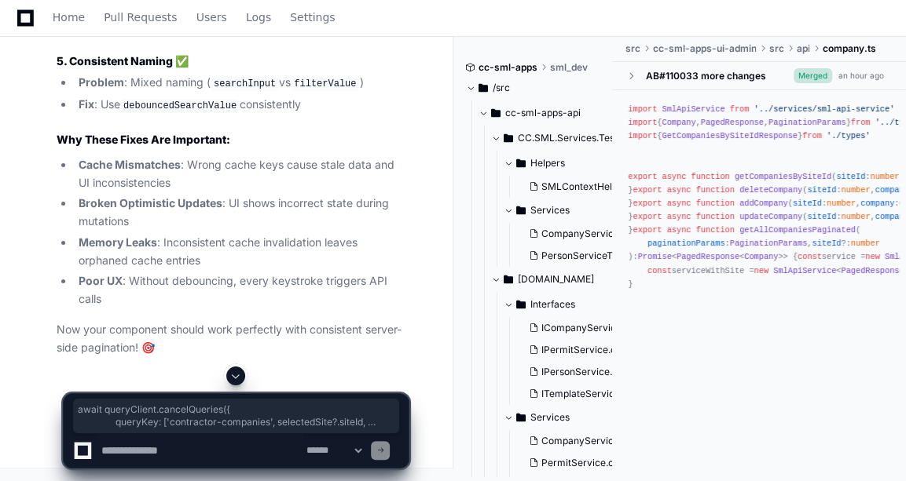
drag, startPoint x: 107, startPoint y: 214, endPoint x: 128, endPoint y: 238, distance: 31.7
copy div "await queryClient. cancelQueries ({ queryKey : [ 'contractor-companies' , selec…"
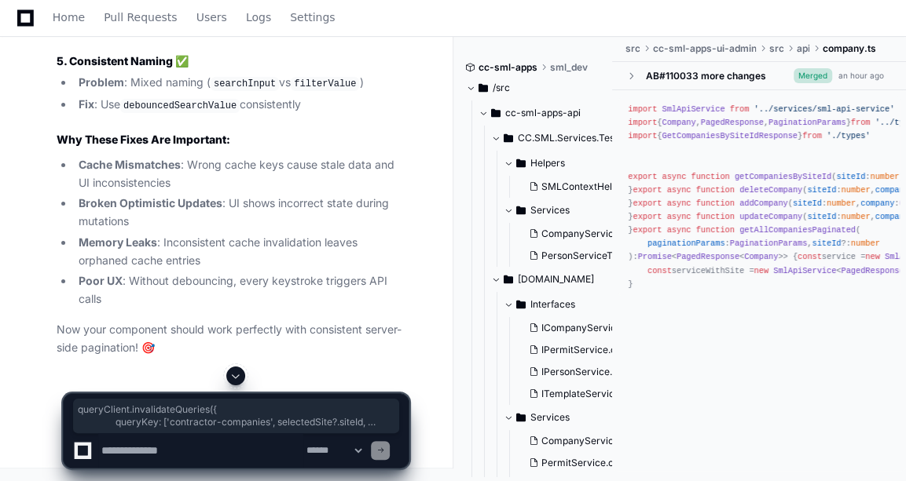
drag, startPoint x: 111, startPoint y: 185, endPoint x: 127, endPoint y: 203, distance: 25.0
copy div "queryClient. invalidateQueries ({ queryKey : [ 'contractor-companies' , selecte…"
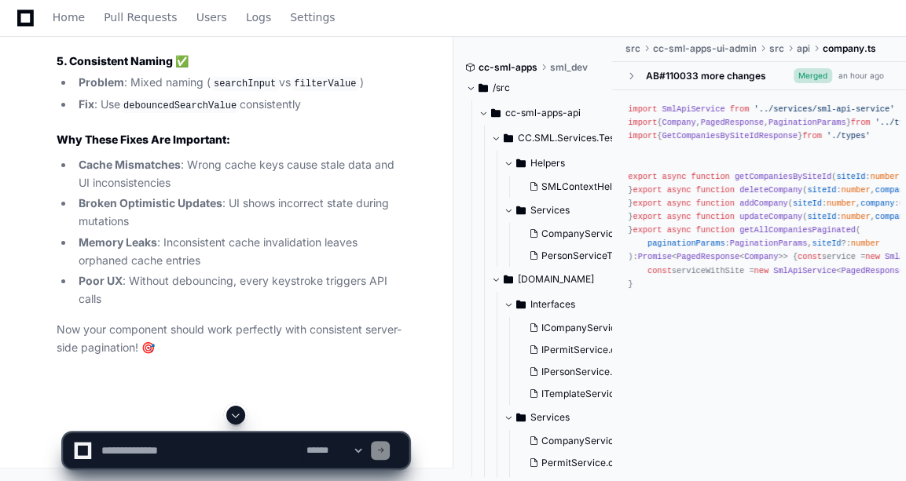
click at [133, 443] on textarea at bounding box center [200, 451] width 205 height 35
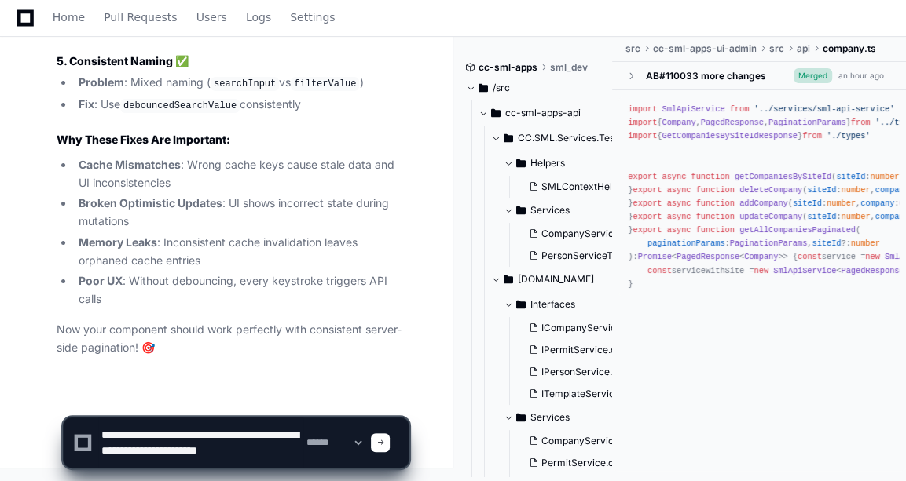
scroll to position [5, 0]
type textarea "**********"
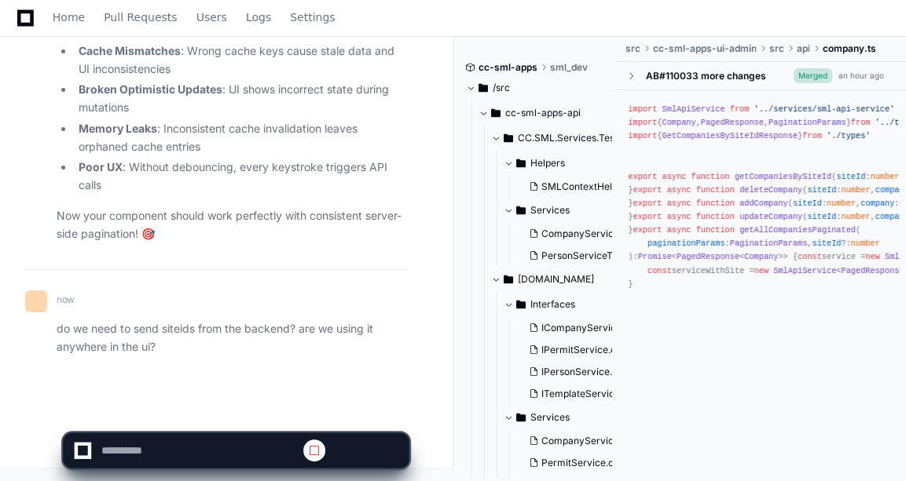
scroll to position [56506, 0]
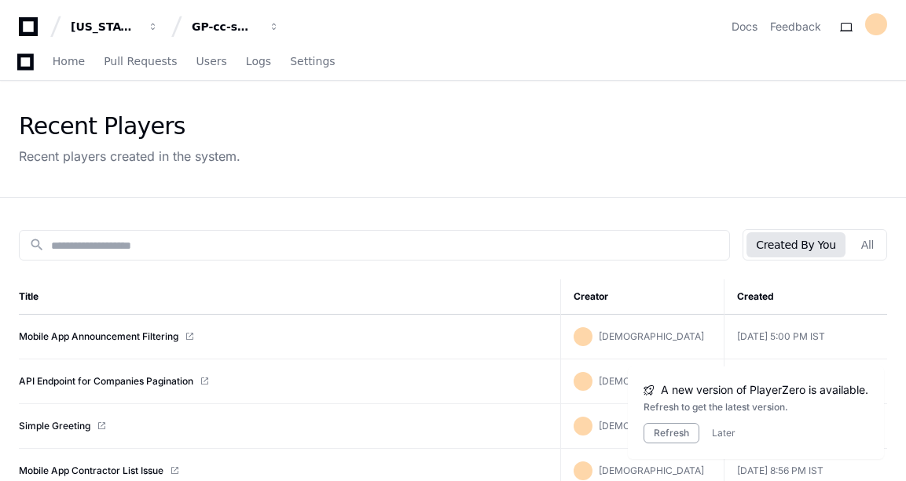
scroll to position [54, 0]
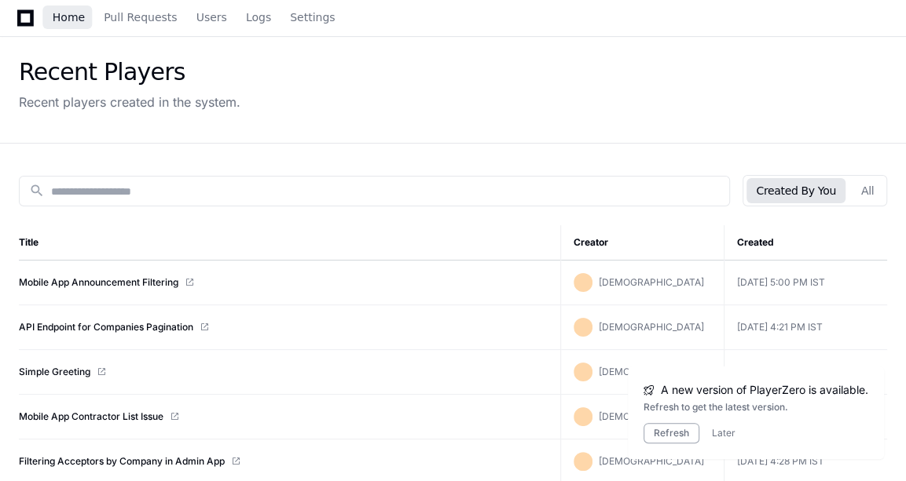
click at [82, 19] on span "Home" at bounding box center [69, 17] width 32 height 9
